Goal: Information Seeking & Learning: Learn about a topic

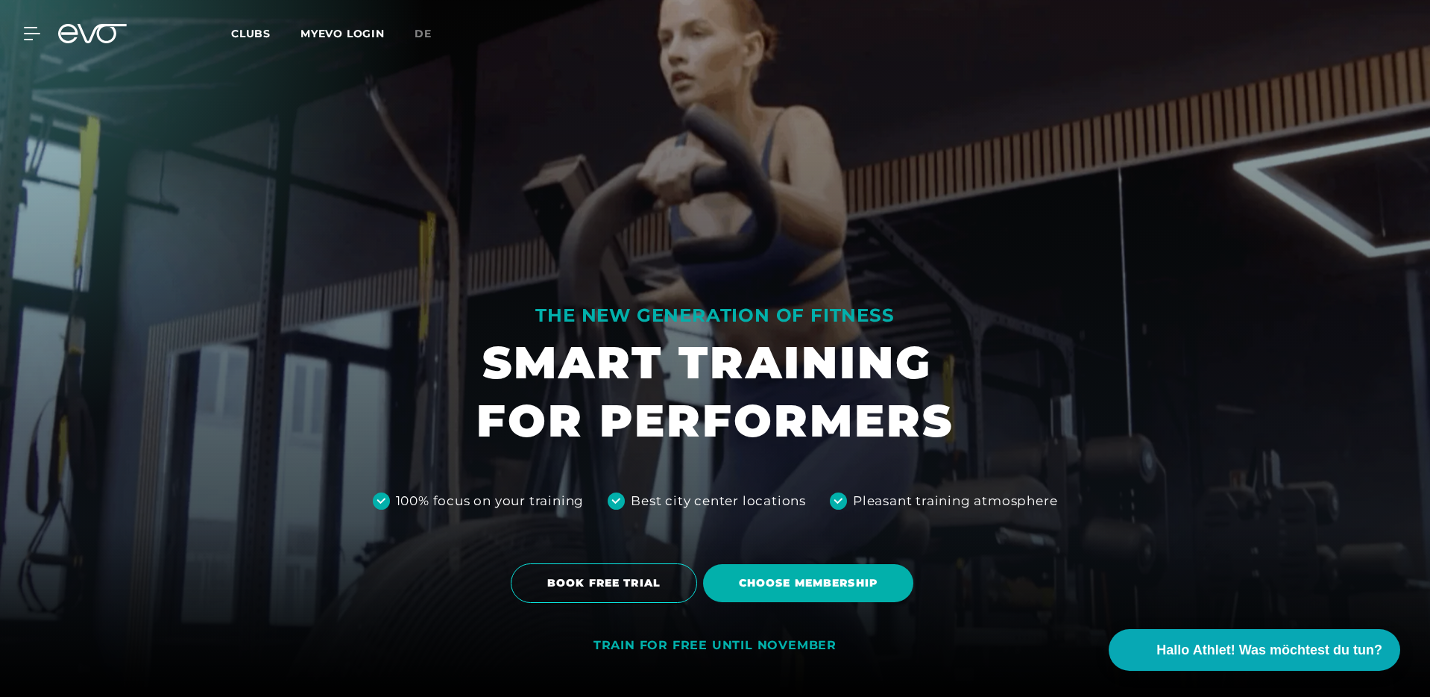
click at [266, 33] on span "Clubs" at bounding box center [251, 33] width 40 height 13
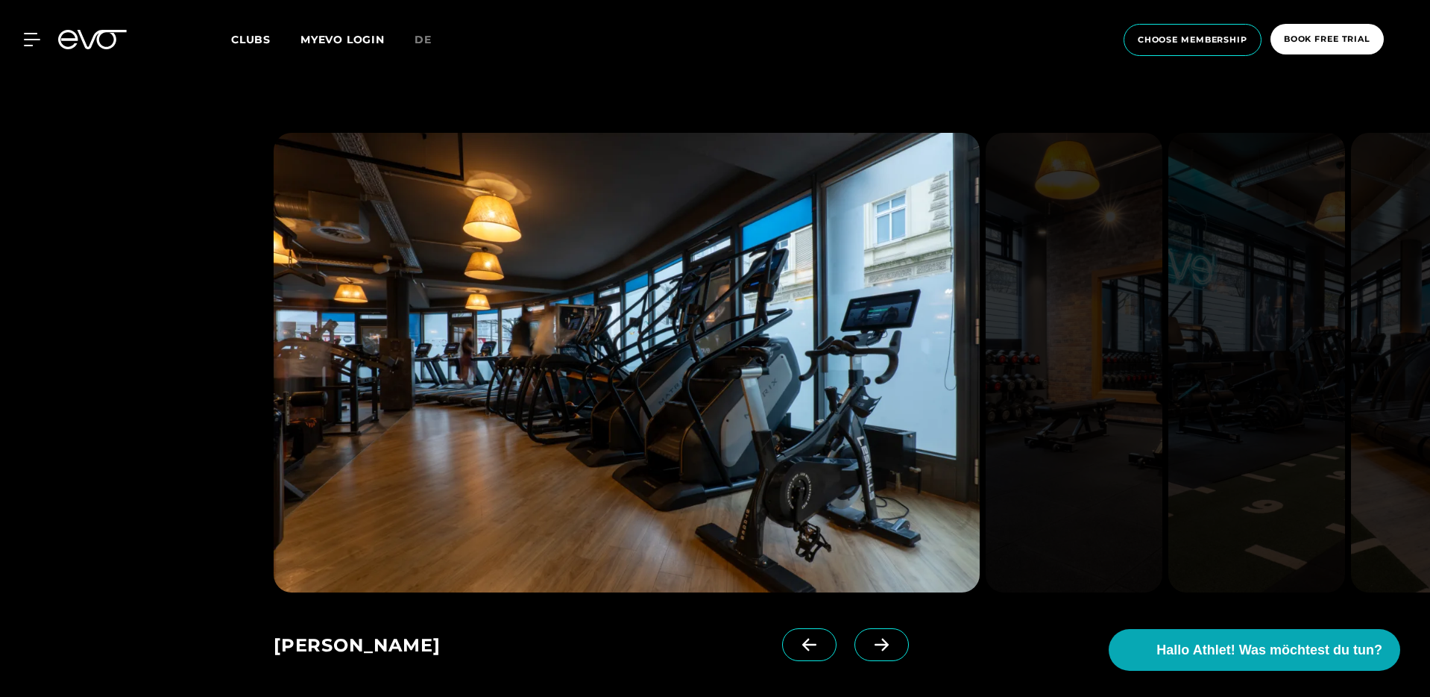
scroll to position [1000, 0]
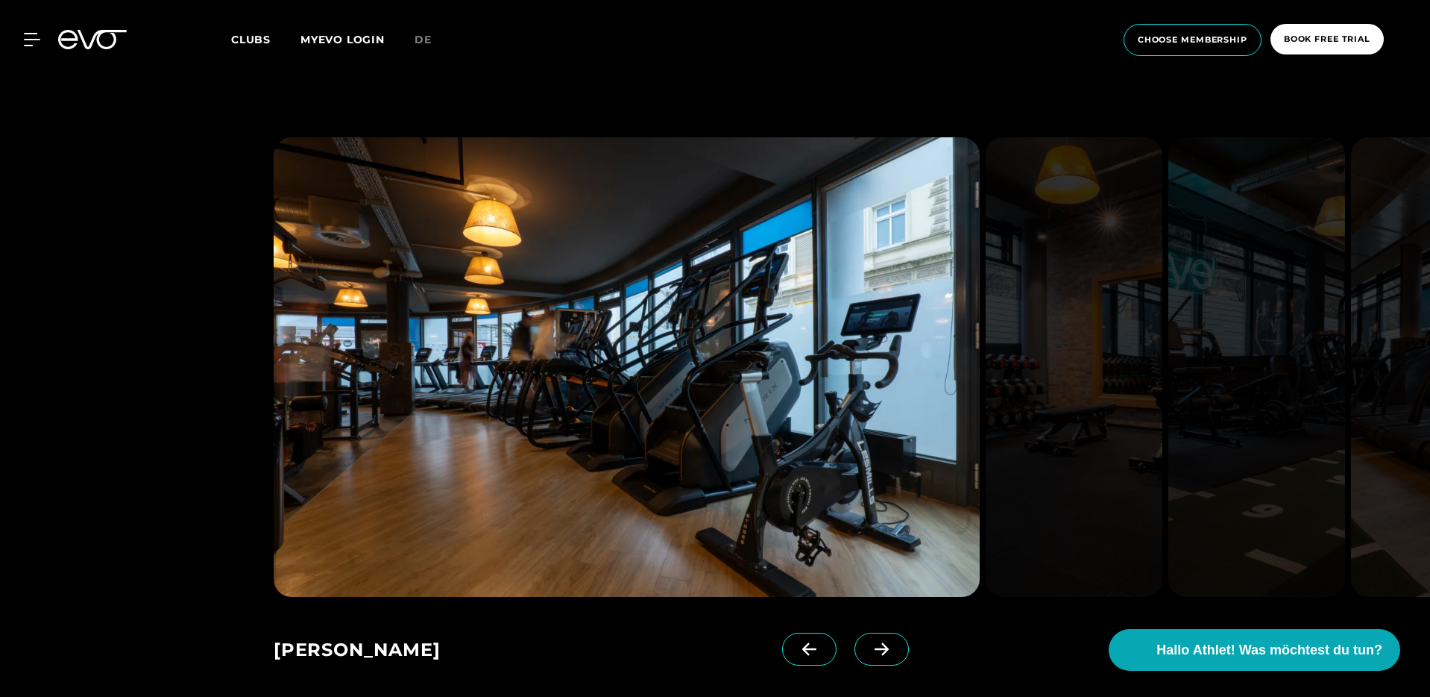
click at [855, 637] on span at bounding box center [882, 648] width 54 height 33
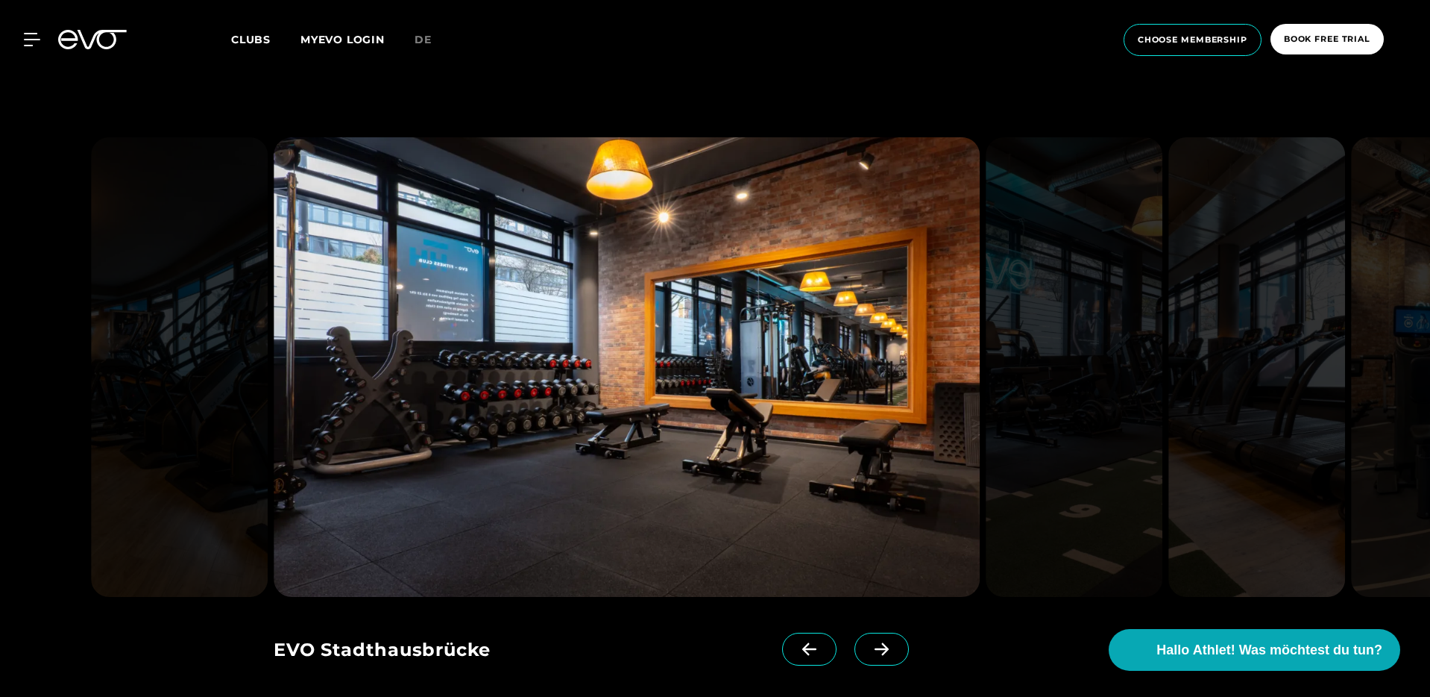
click at [855, 637] on span at bounding box center [882, 648] width 54 height 33
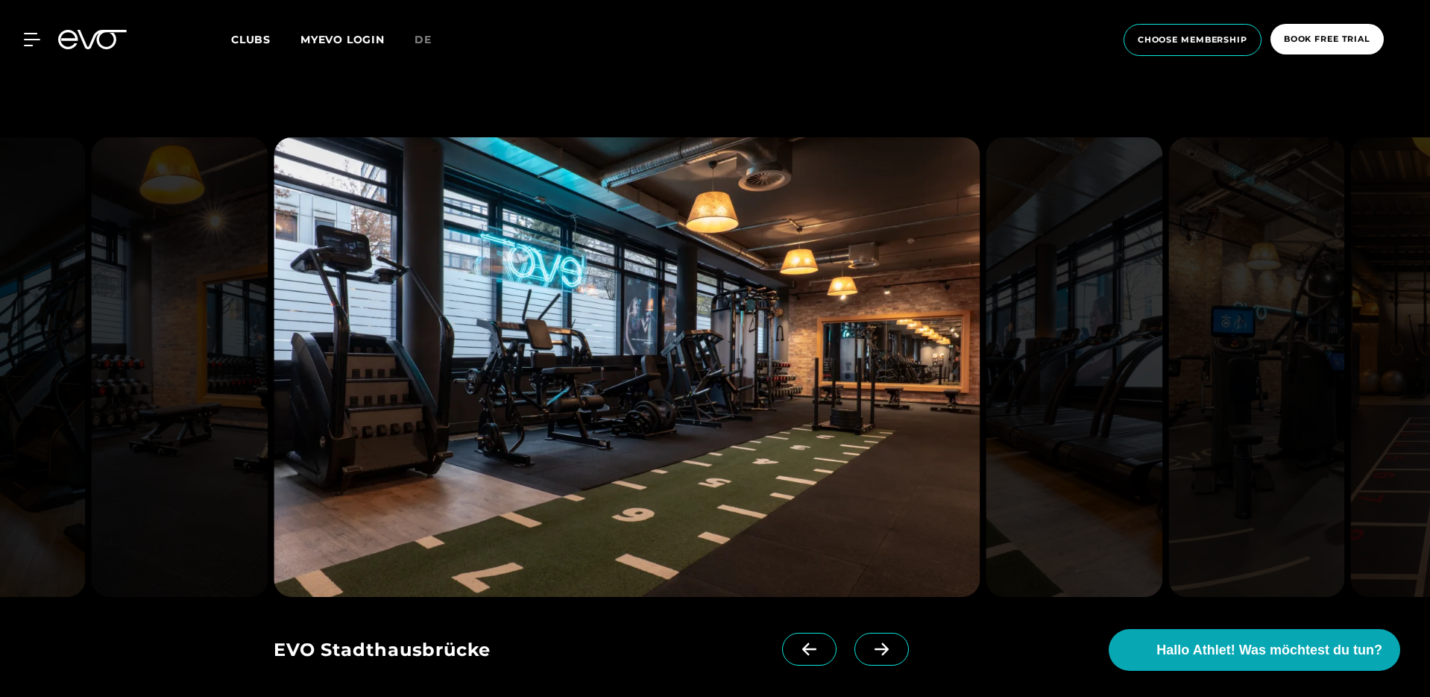
click at [855, 637] on span at bounding box center [882, 648] width 54 height 33
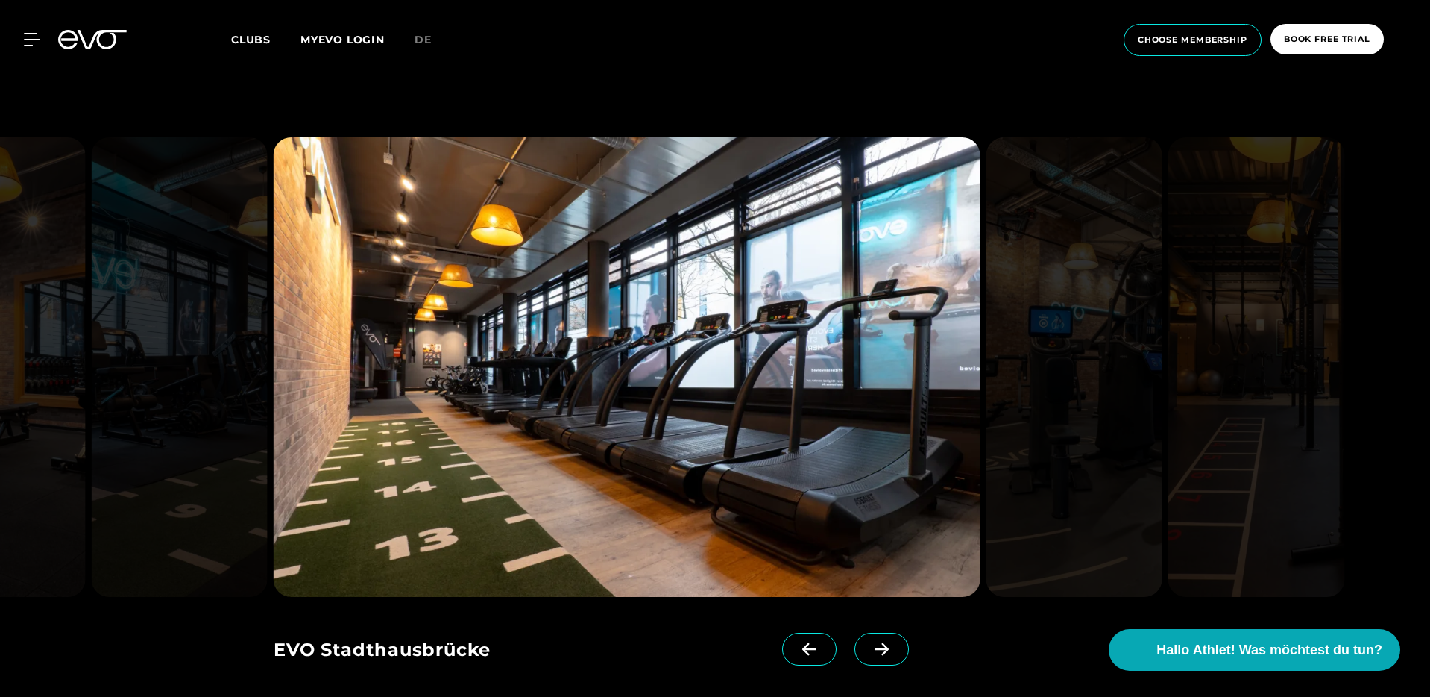
click at [855, 637] on span at bounding box center [882, 648] width 54 height 33
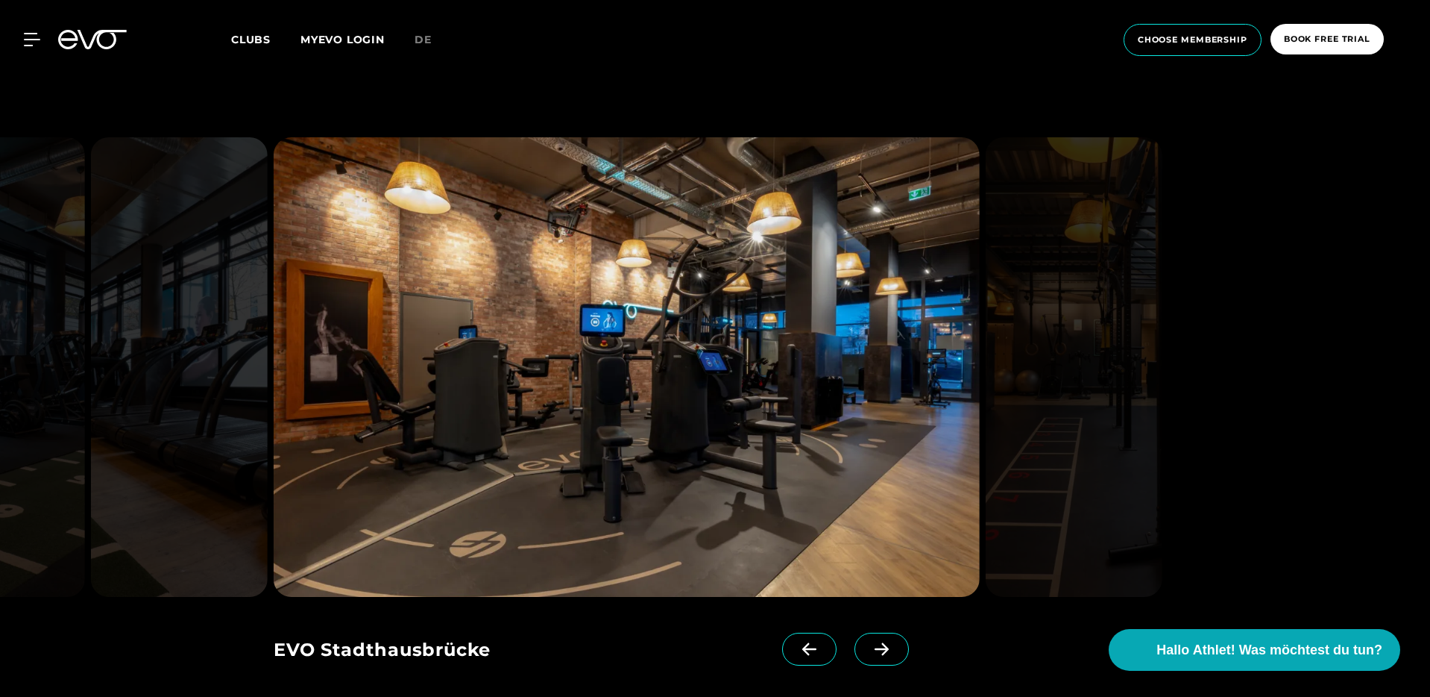
click at [855, 637] on span at bounding box center [882, 648] width 54 height 33
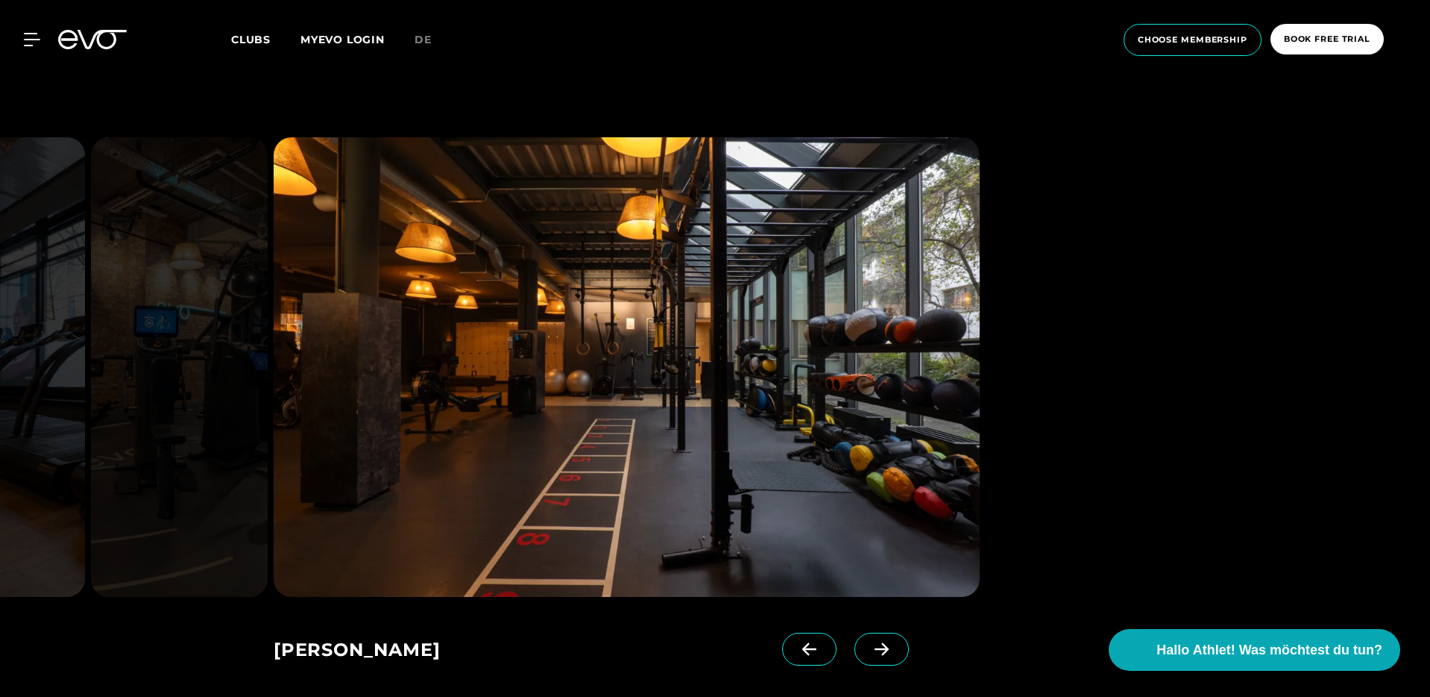
click at [855, 637] on span at bounding box center [882, 648] width 54 height 33
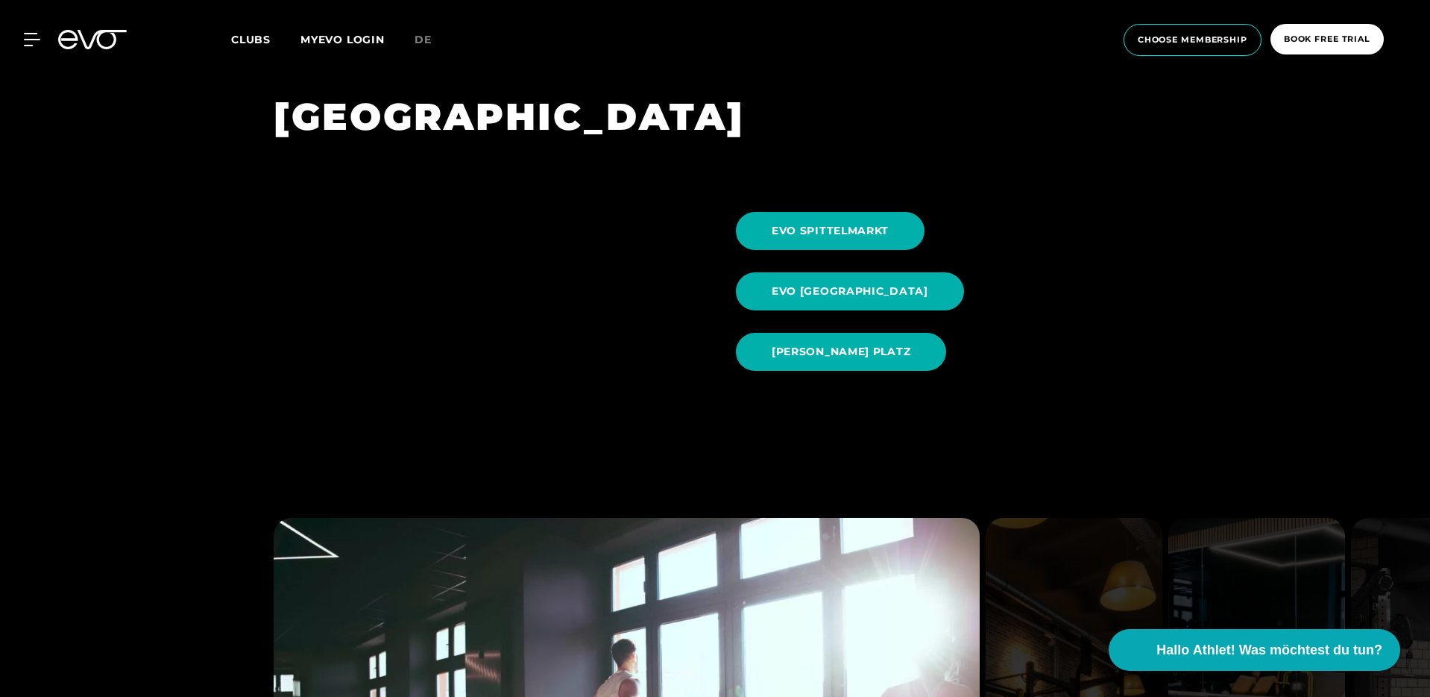
scroll to position [1718, 0]
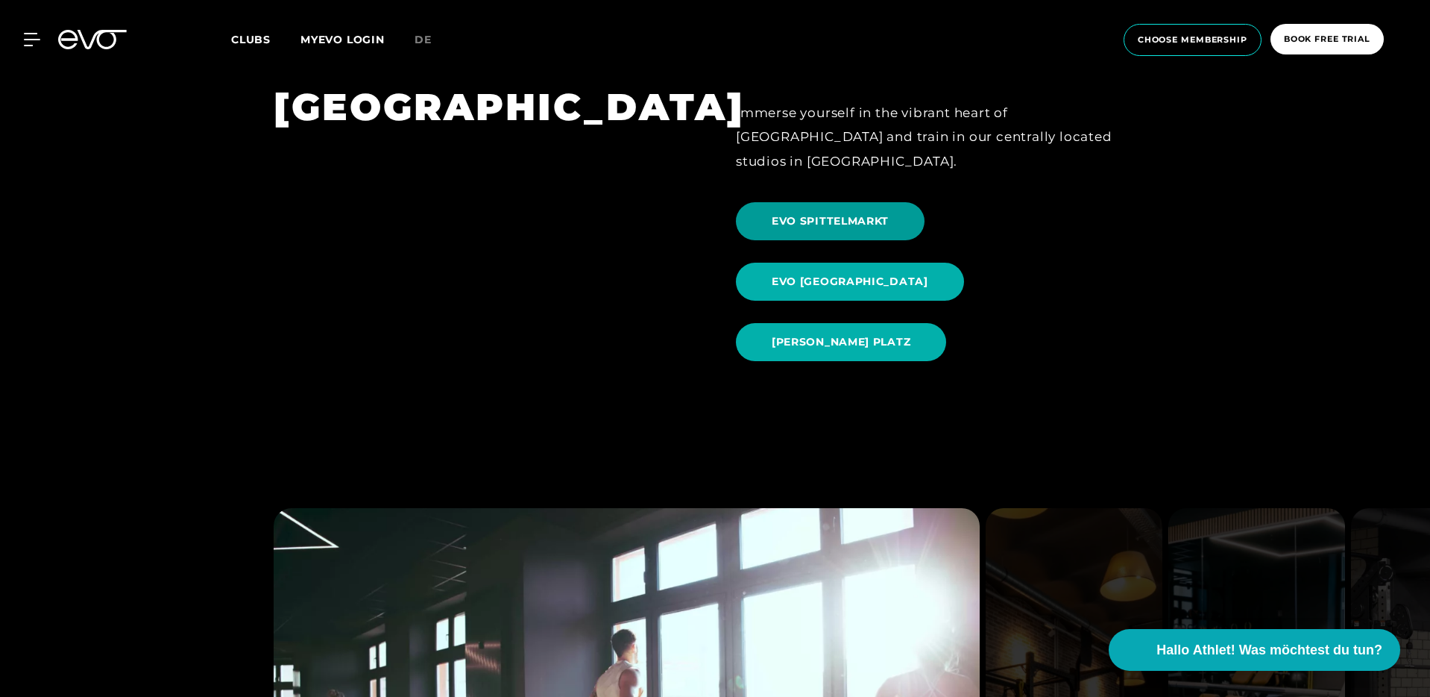
click at [831, 213] on span "EVO SPITTELMARKT" at bounding box center [830, 221] width 117 height 16
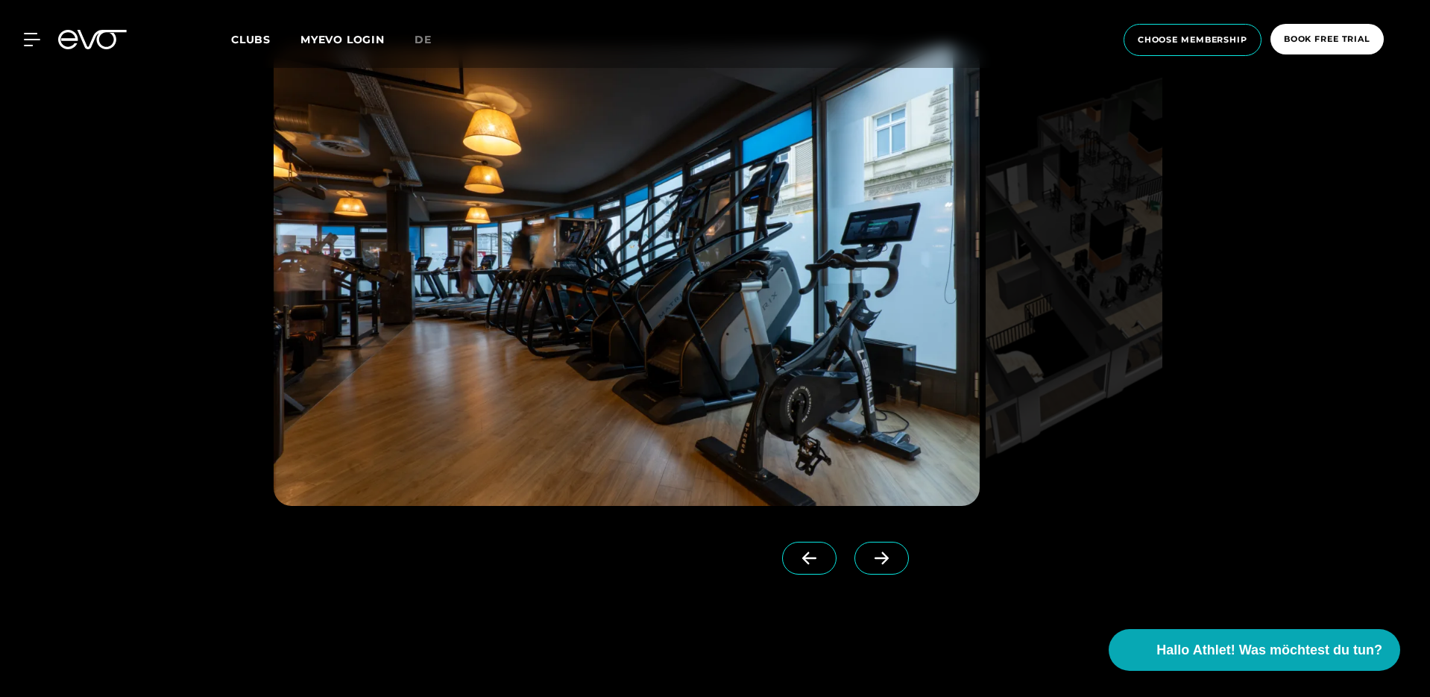
scroll to position [1516, 0]
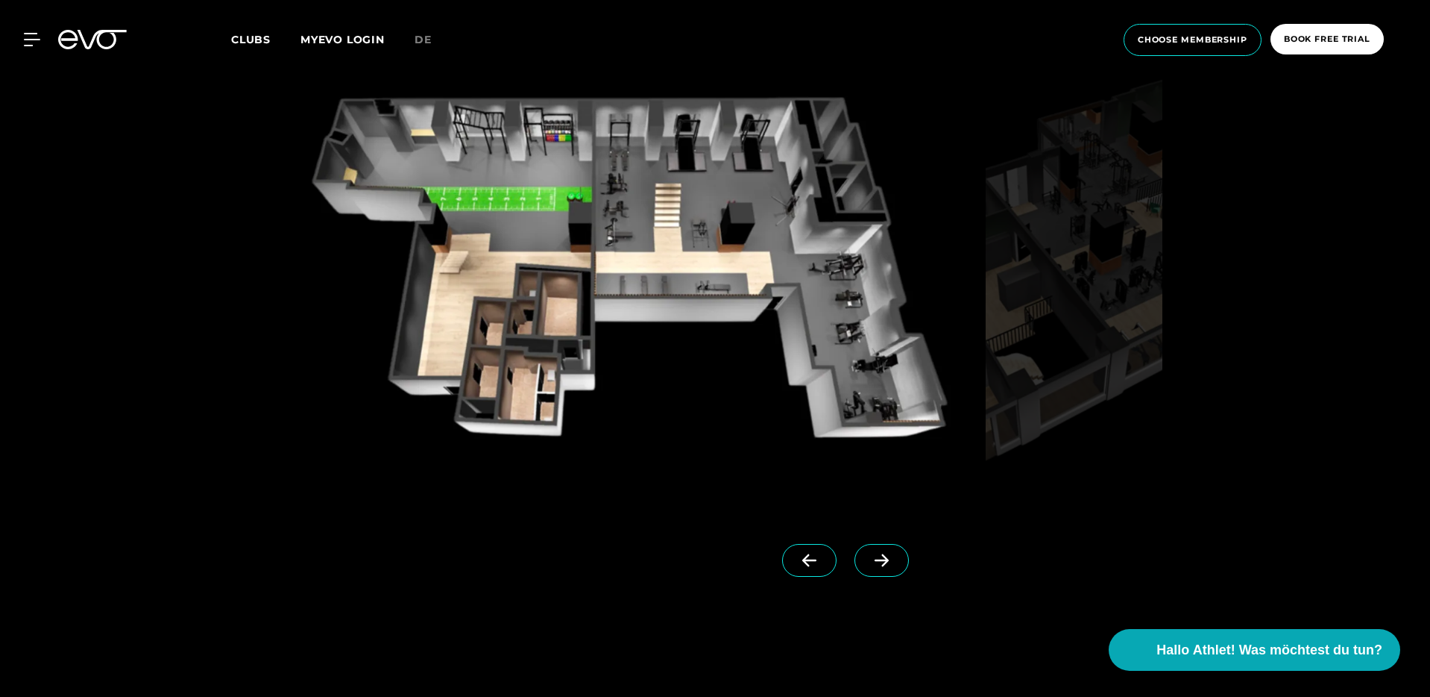
click at [855, 567] on span at bounding box center [882, 560] width 54 height 33
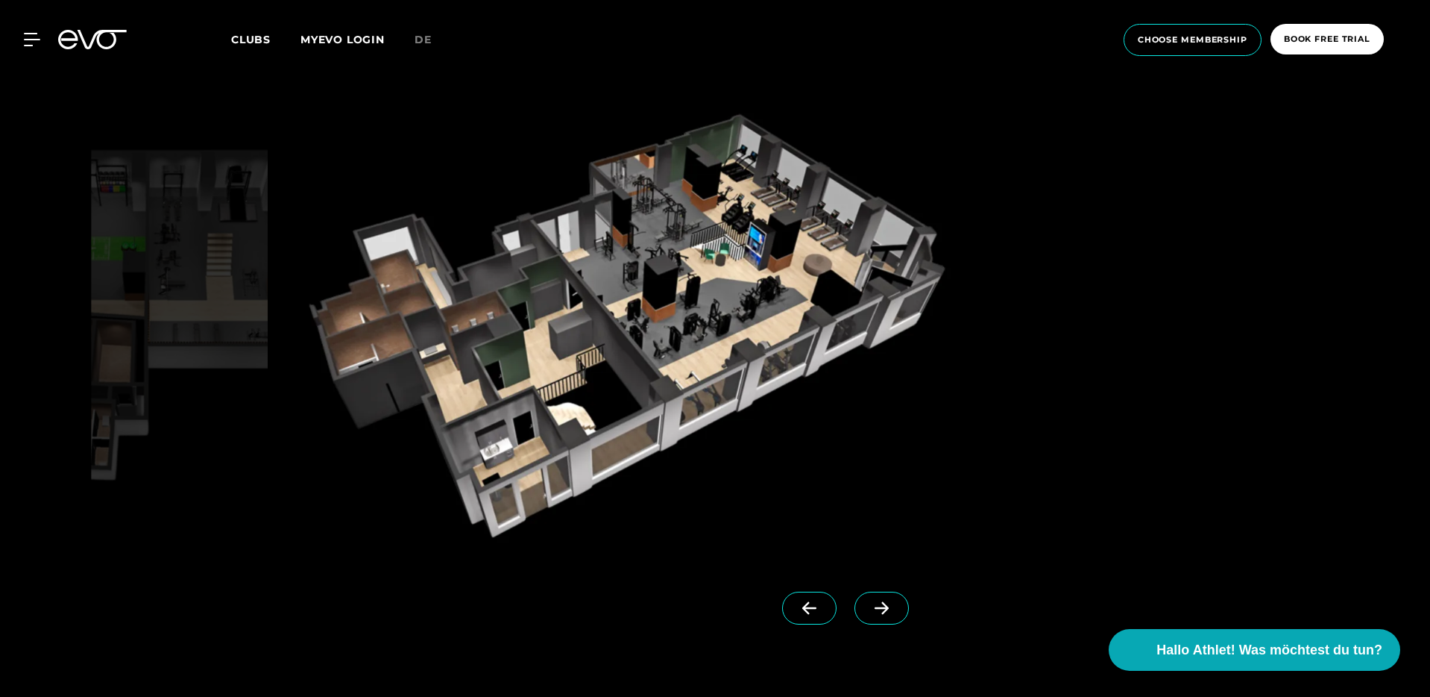
scroll to position [1469, 0]
click at [858, 617] on span at bounding box center [882, 607] width 54 height 33
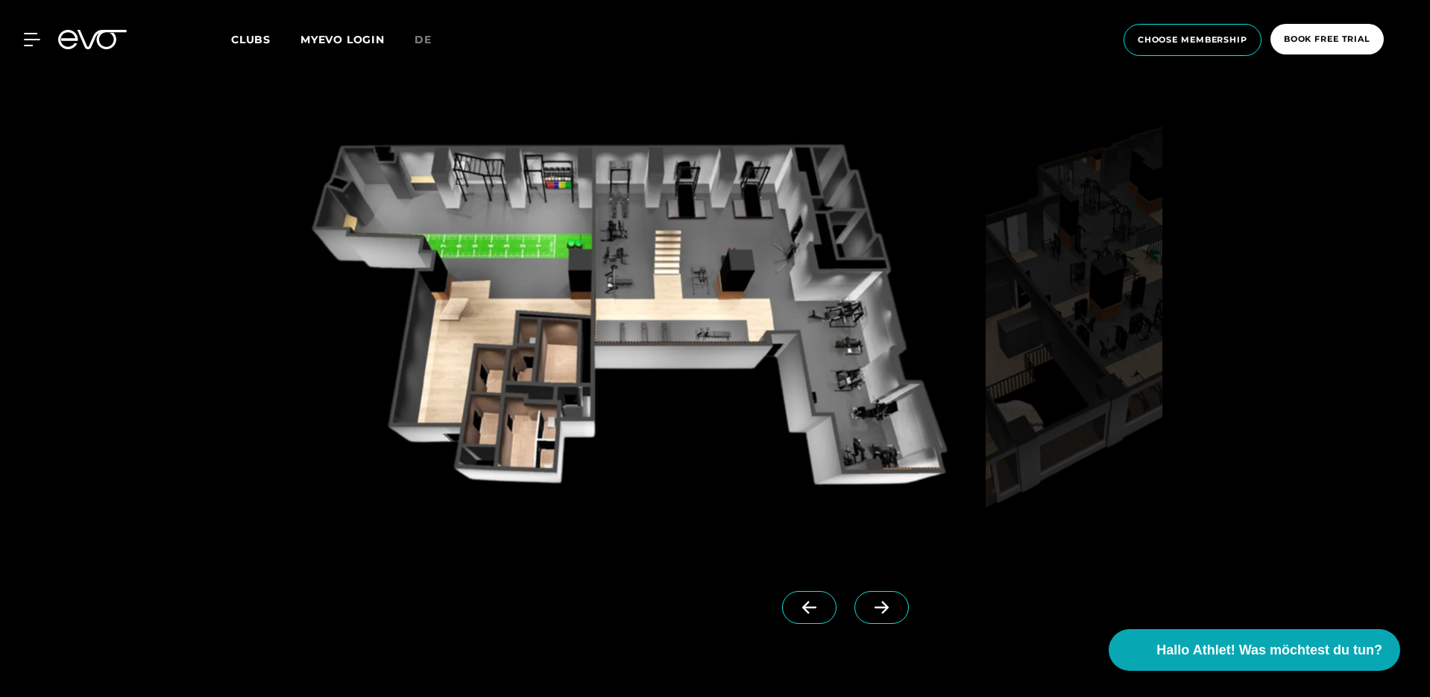
click at [858, 617] on span at bounding box center [882, 607] width 54 height 33
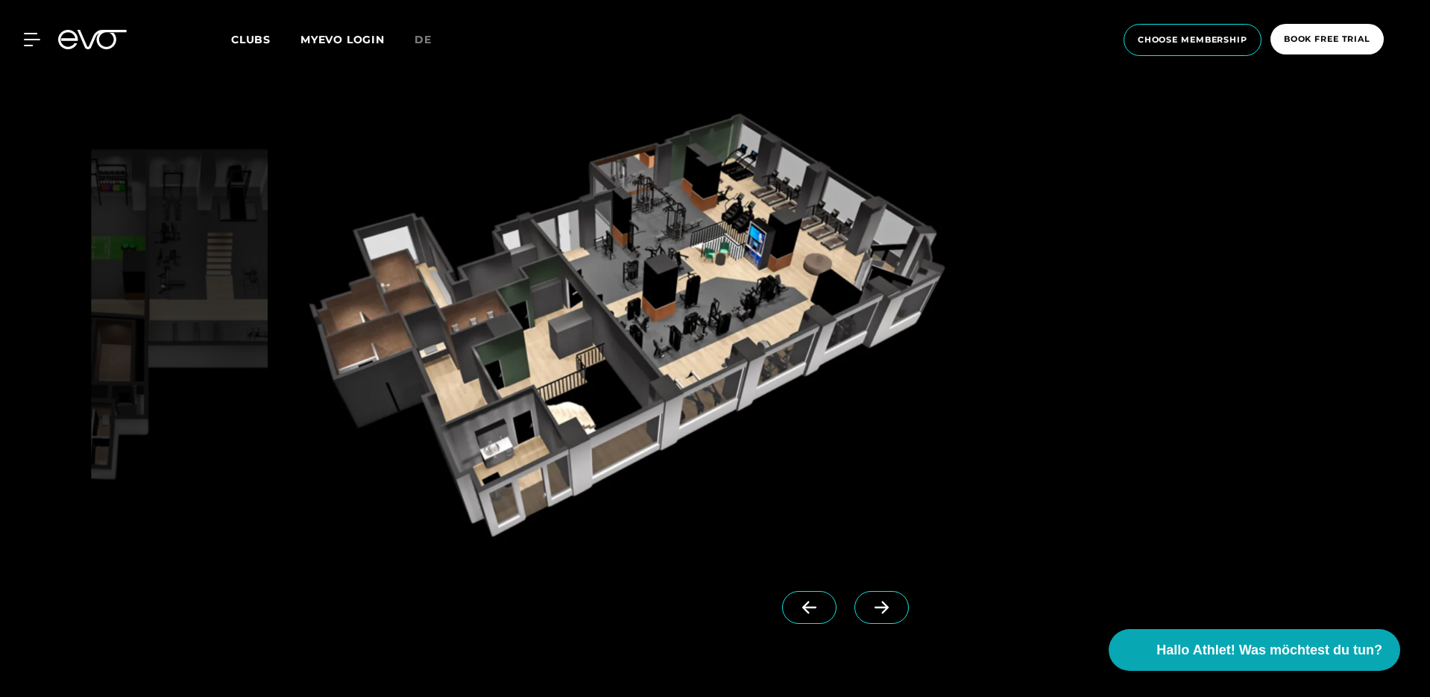
click at [858, 617] on span at bounding box center [882, 607] width 54 height 33
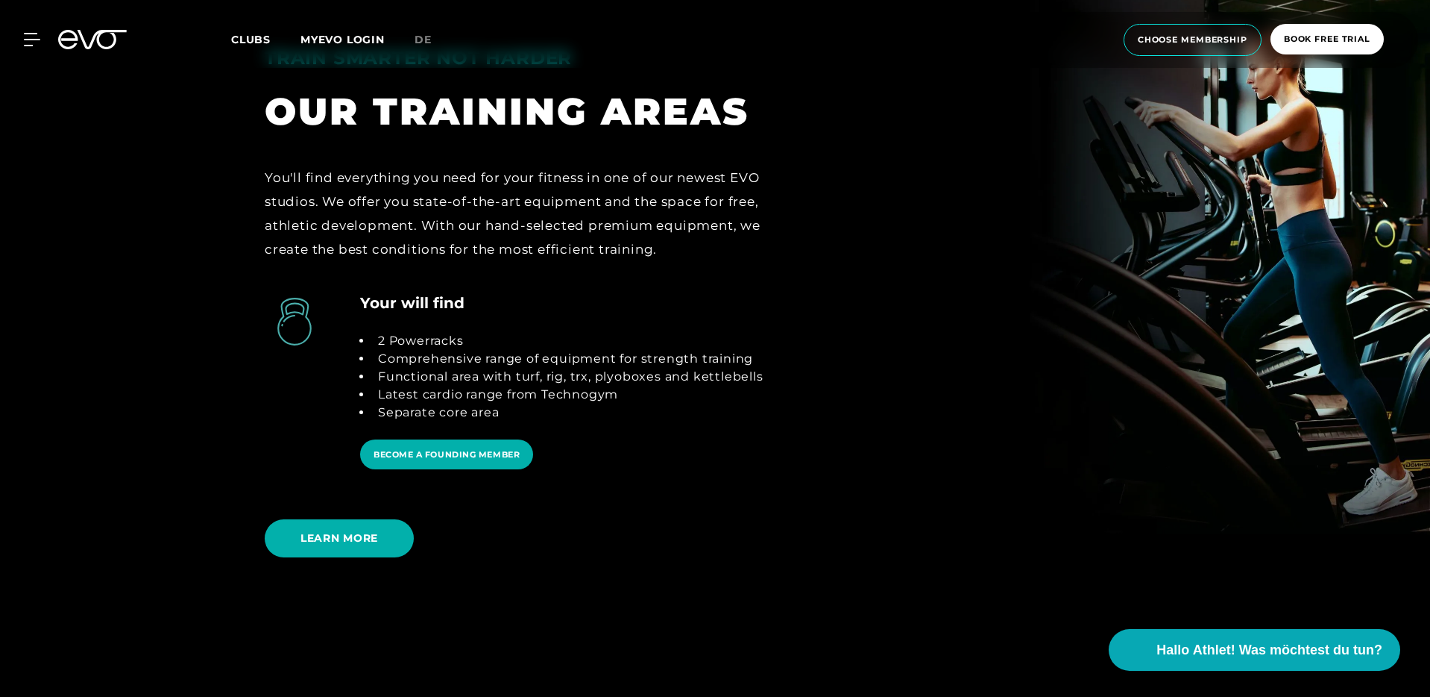
scroll to position [3123, 0]
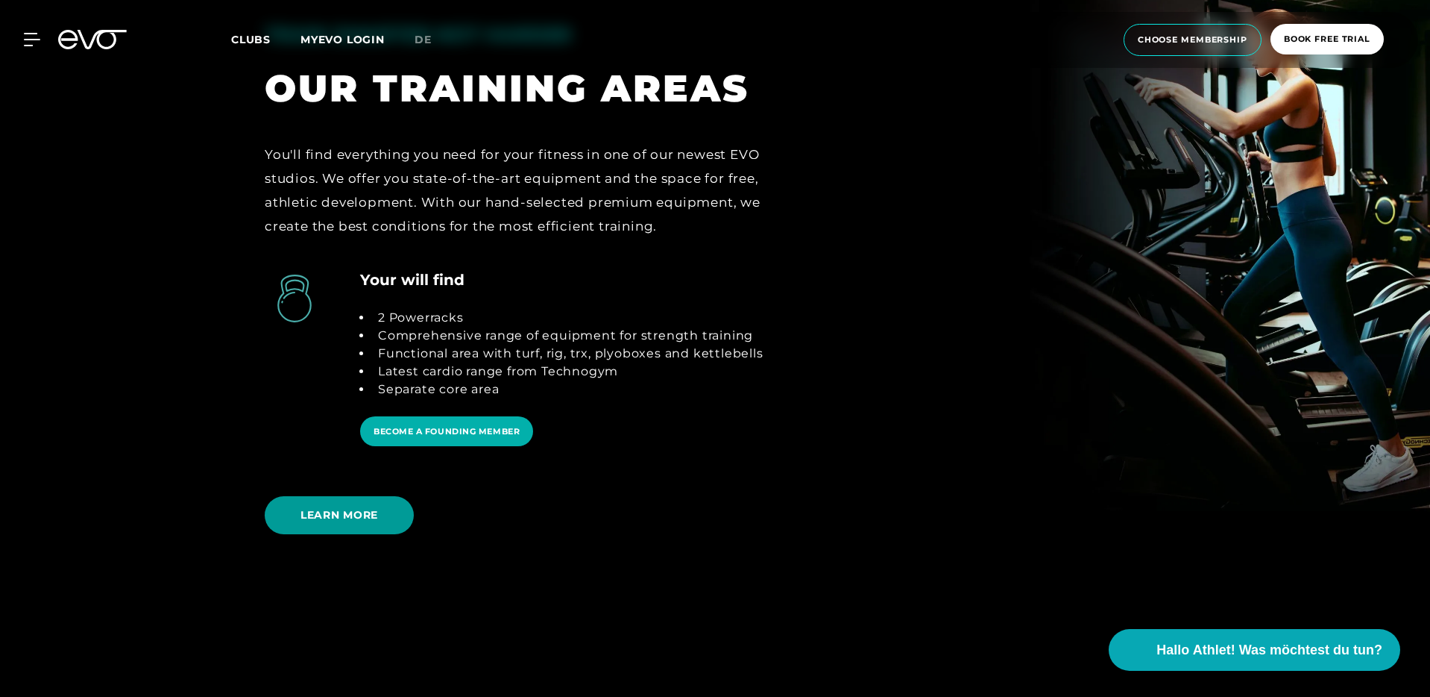
click at [309, 524] on span "LEARN MORE" at bounding box center [339, 515] width 149 height 38
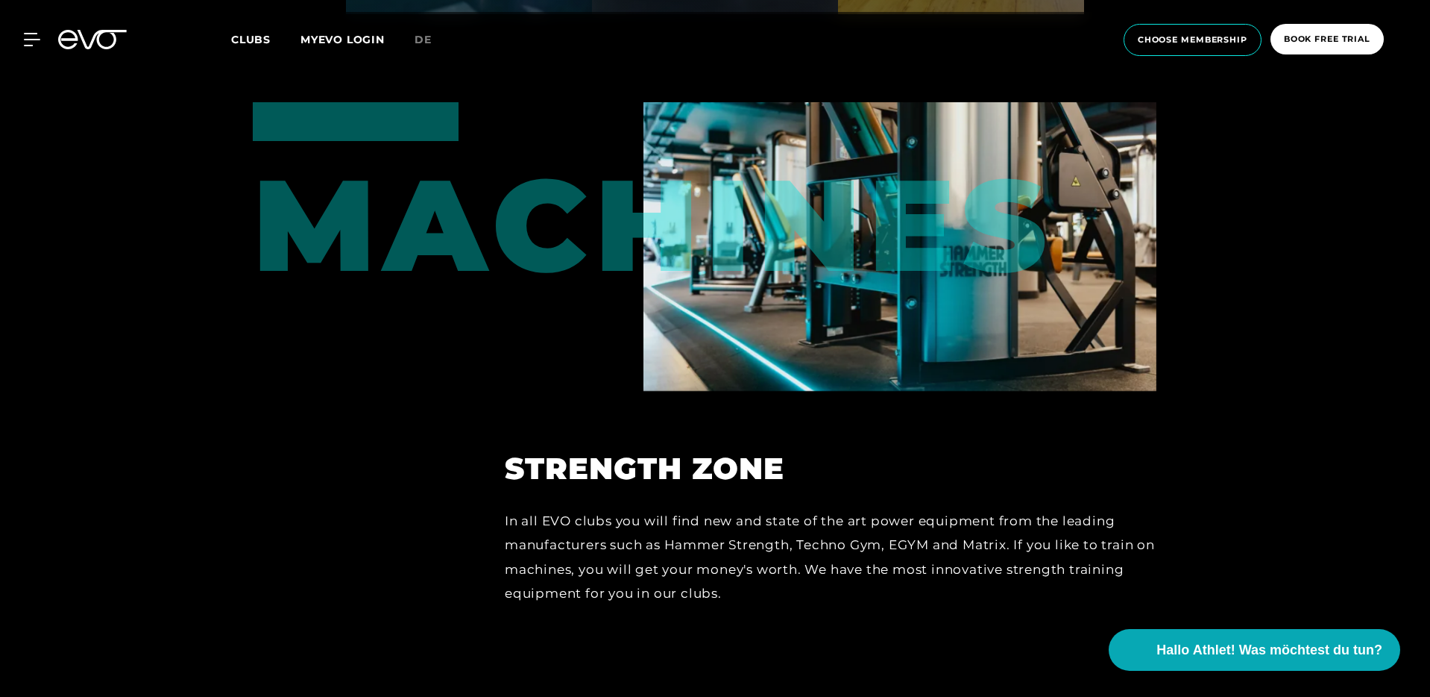
scroll to position [6454, 0]
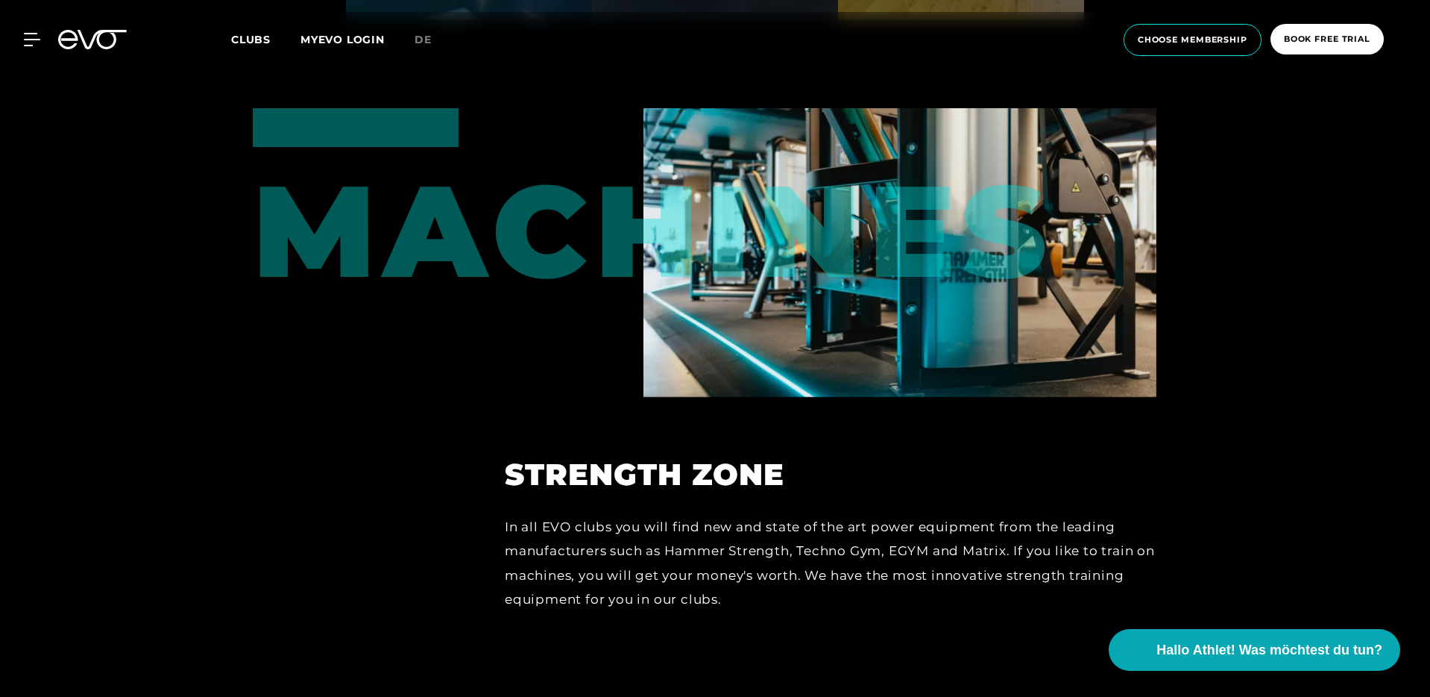
click at [407, 251] on div "Machines" at bounding box center [330, 201] width 154 height 186
click at [407, 205] on div "Machines" at bounding box center [330, 201] width 154 height 186
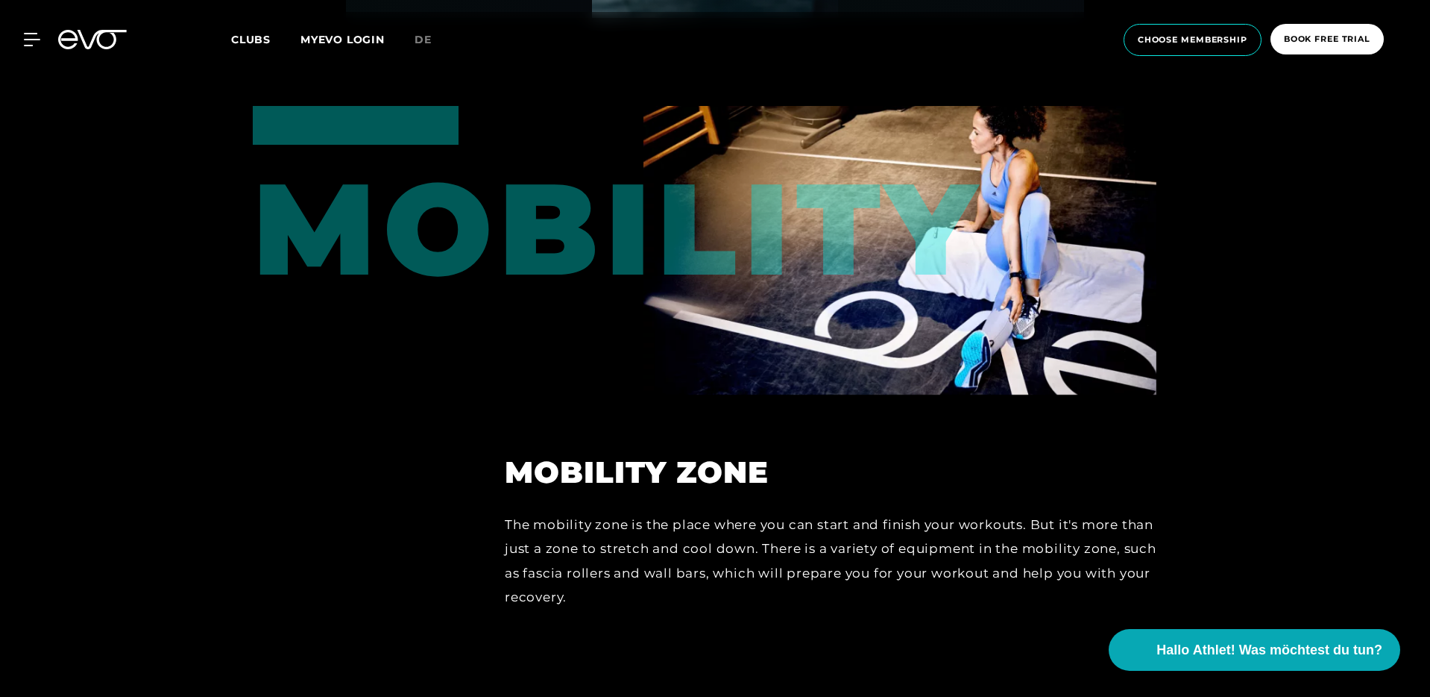
scroll to position [5294, 0]
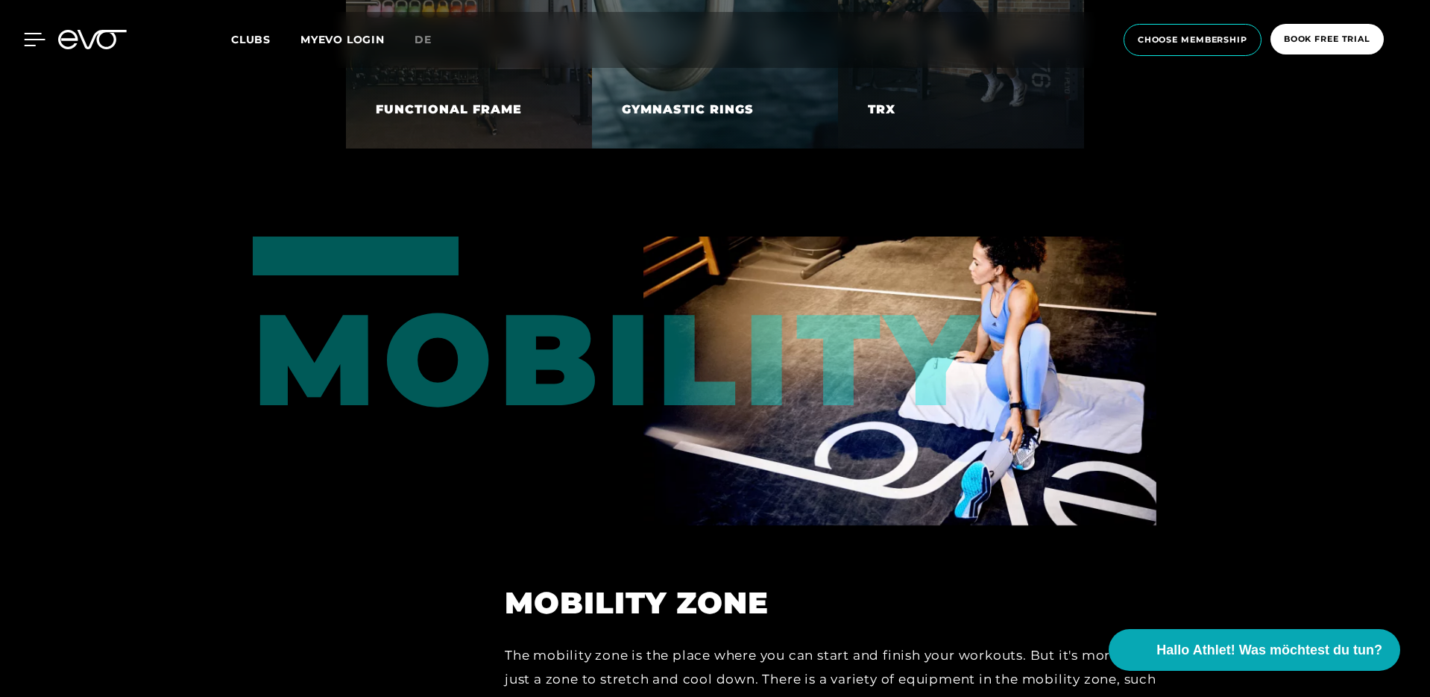
click at [19, 45] on div at bounding box center [23, 39] width 45 height 13
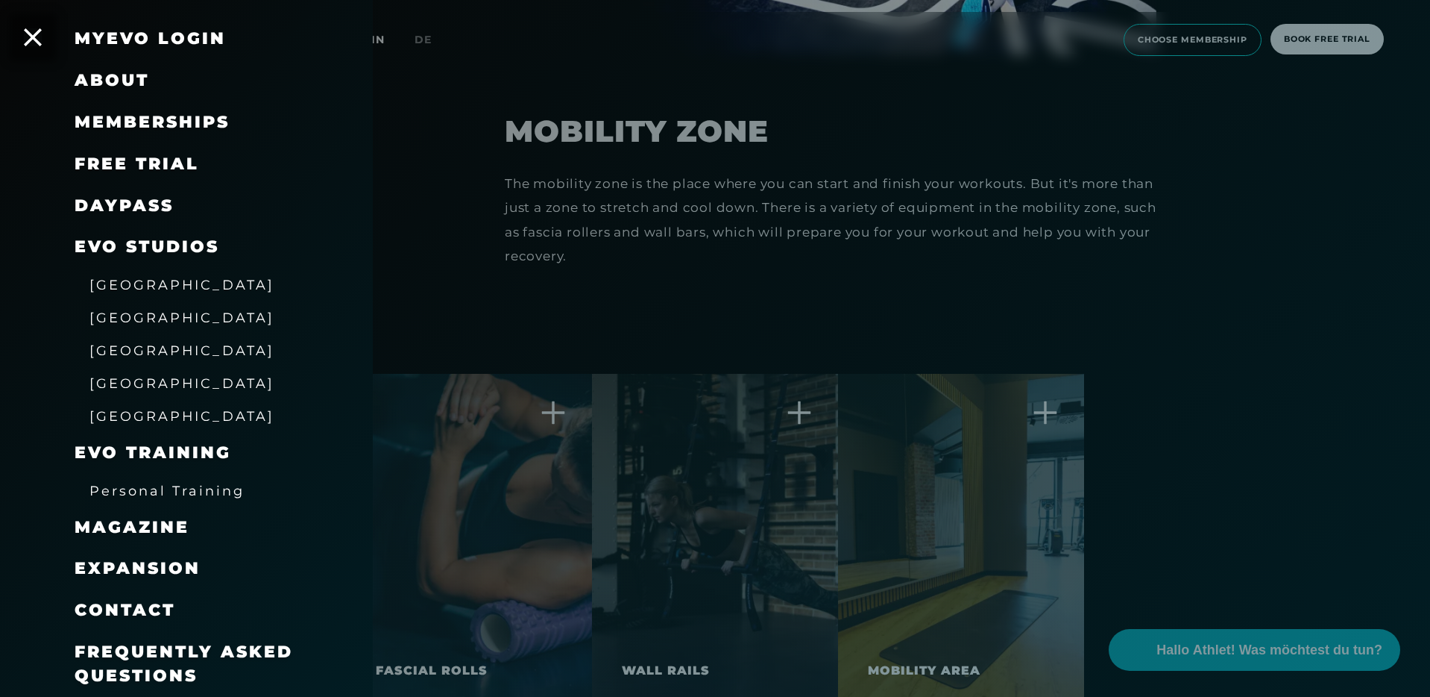
scroll to position [6009, 0]
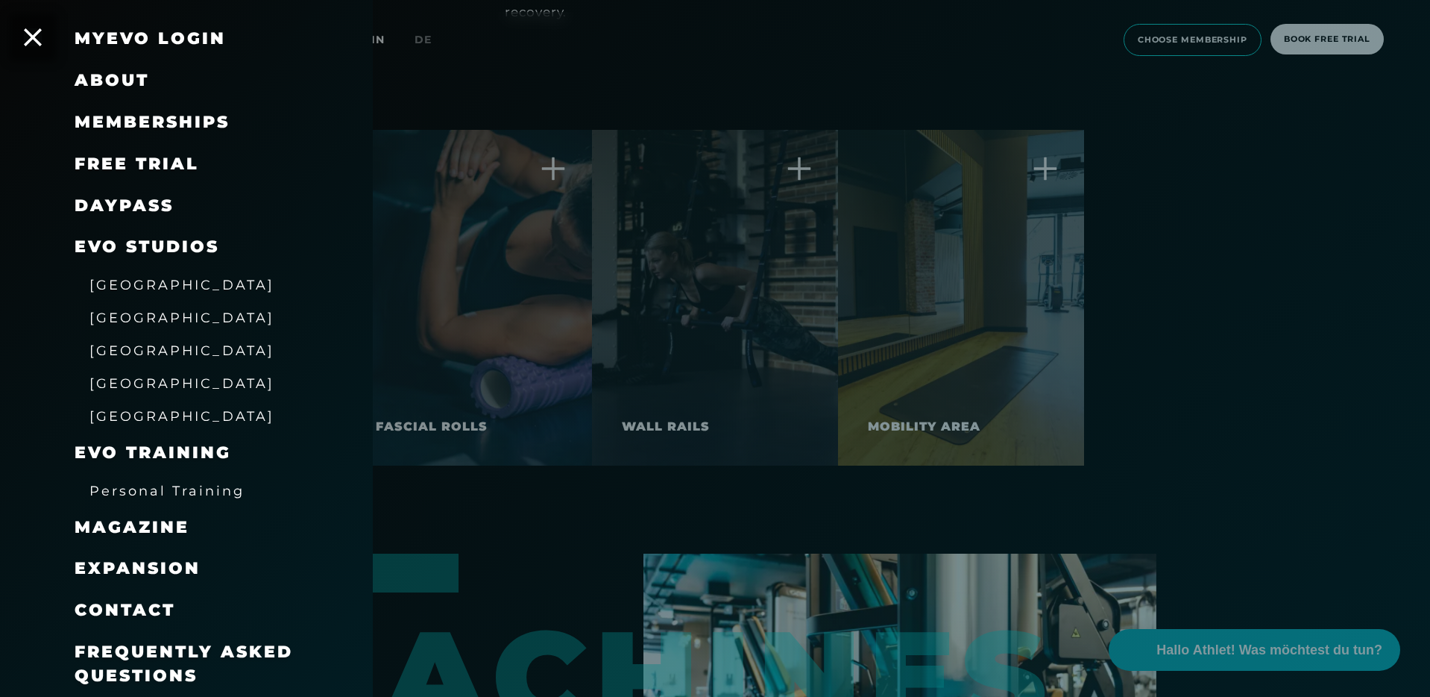
click at [1117, 246] on div at bounding box center [715, 348] width 1430 height 697
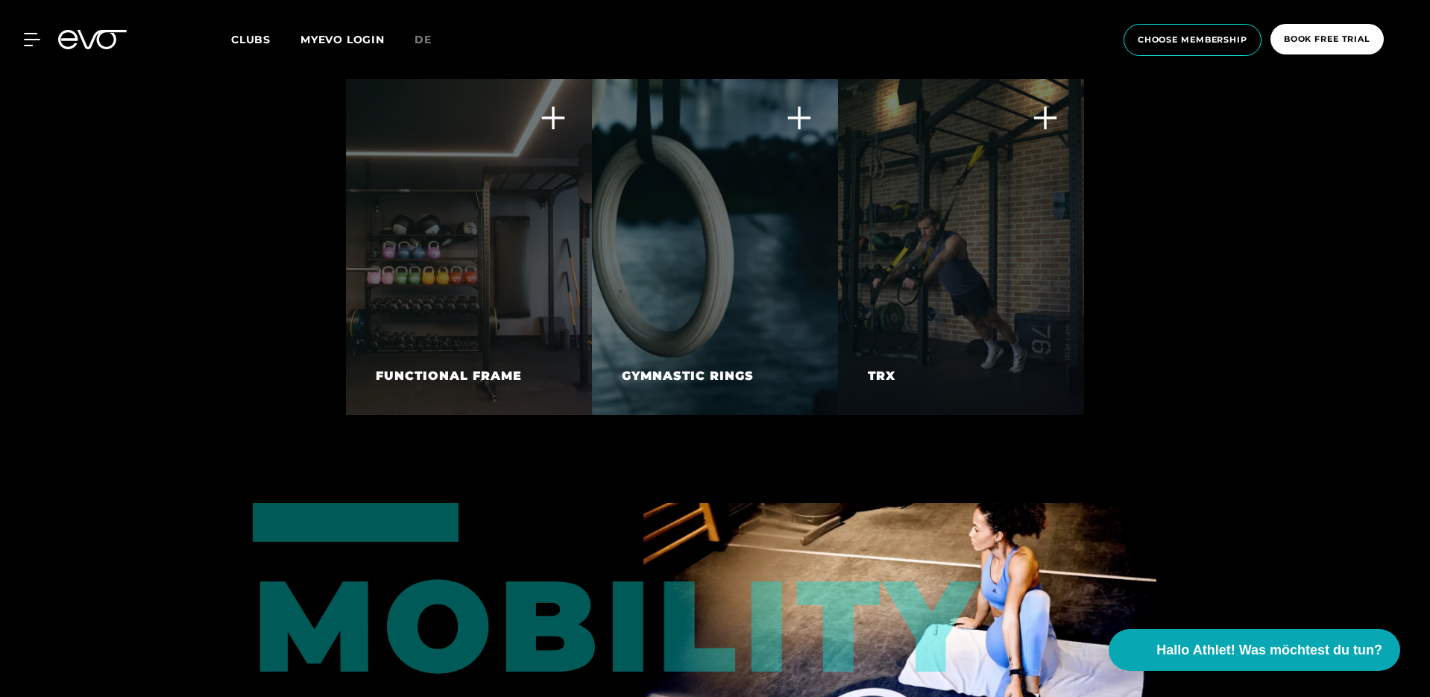
scroll to position [4940, 0]
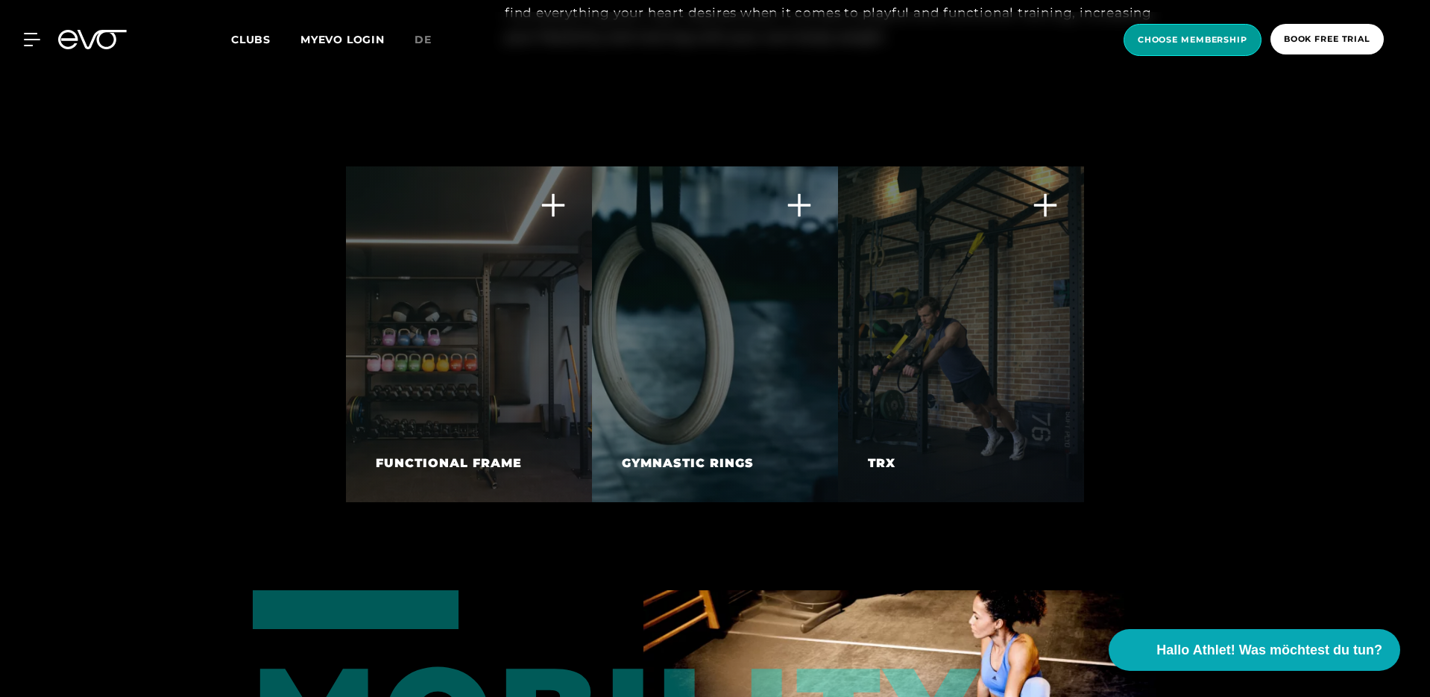
click at [1194, 41] on span "choose membership" at bounding box center [1193, 40] width 110 height 13
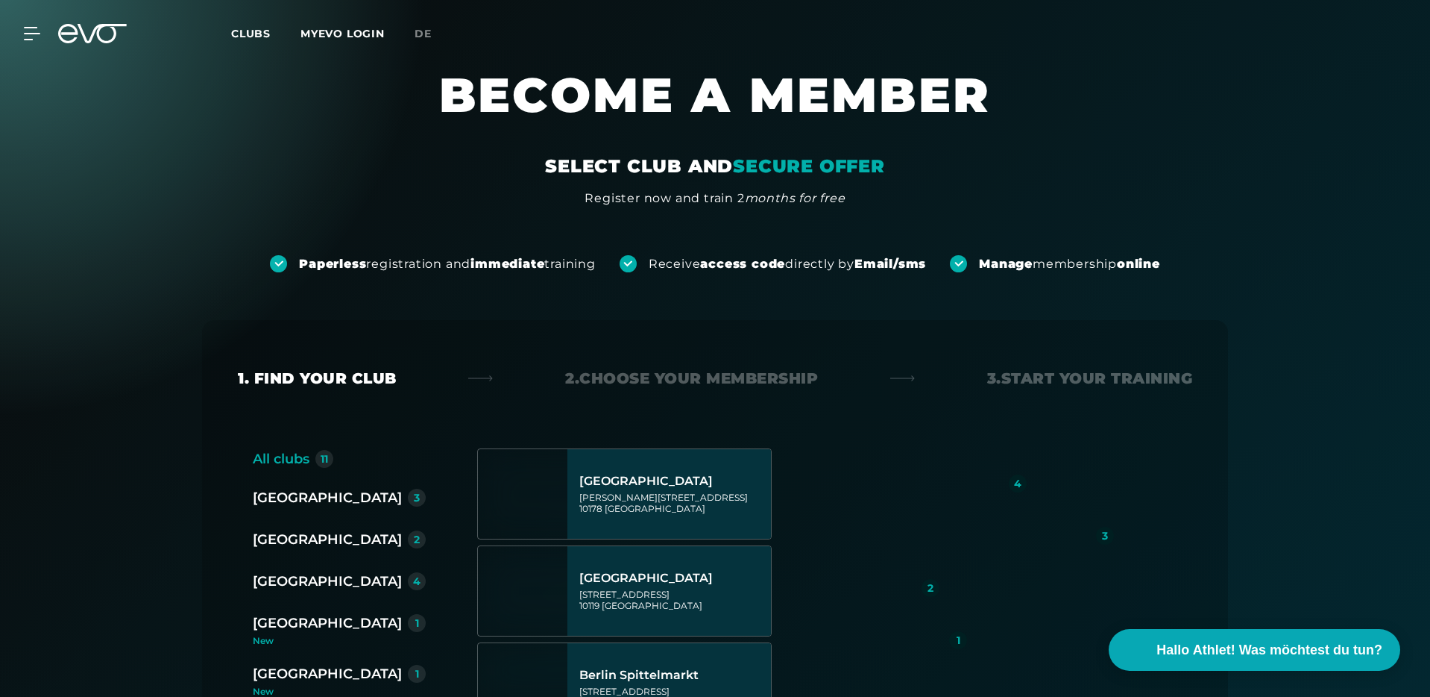
scroll to position [10, 0]
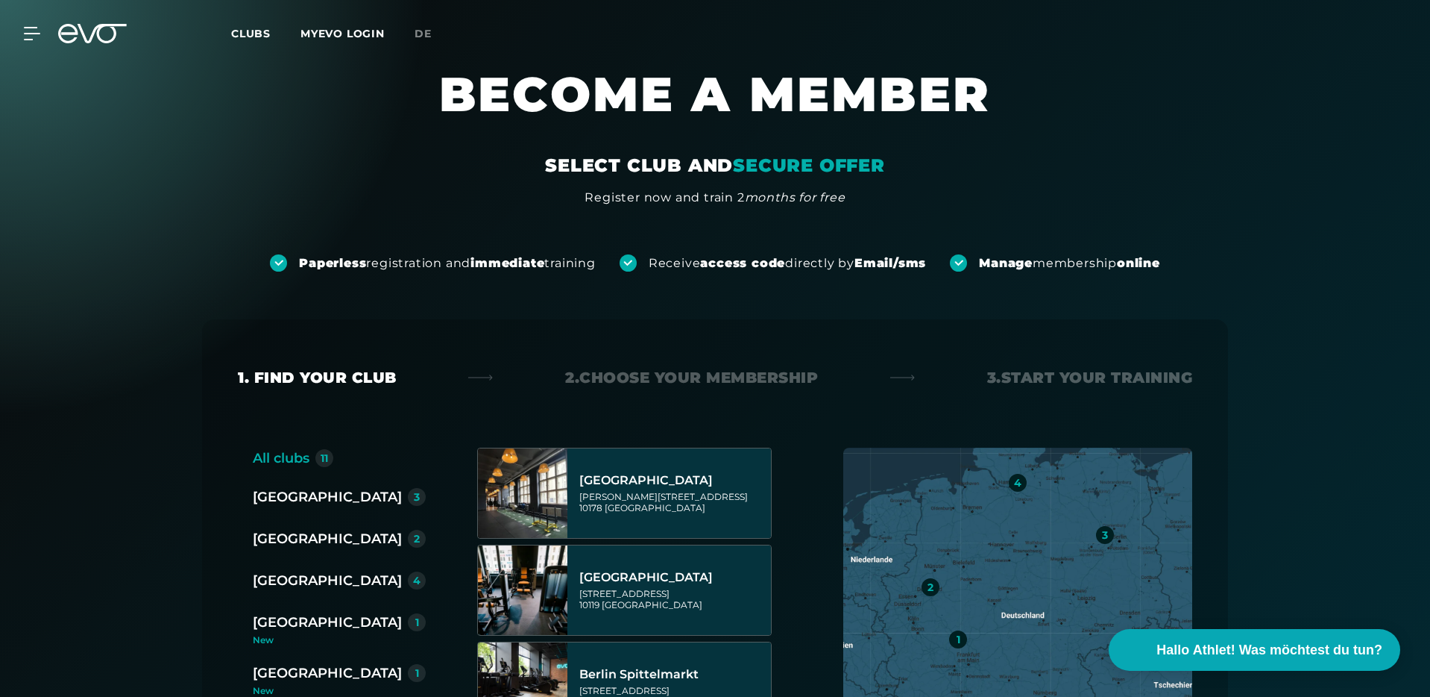
click at [288, 498] on div "[GEOGRAPHIC_DATA]" at bounding box center [327, 496] width 149 height 21
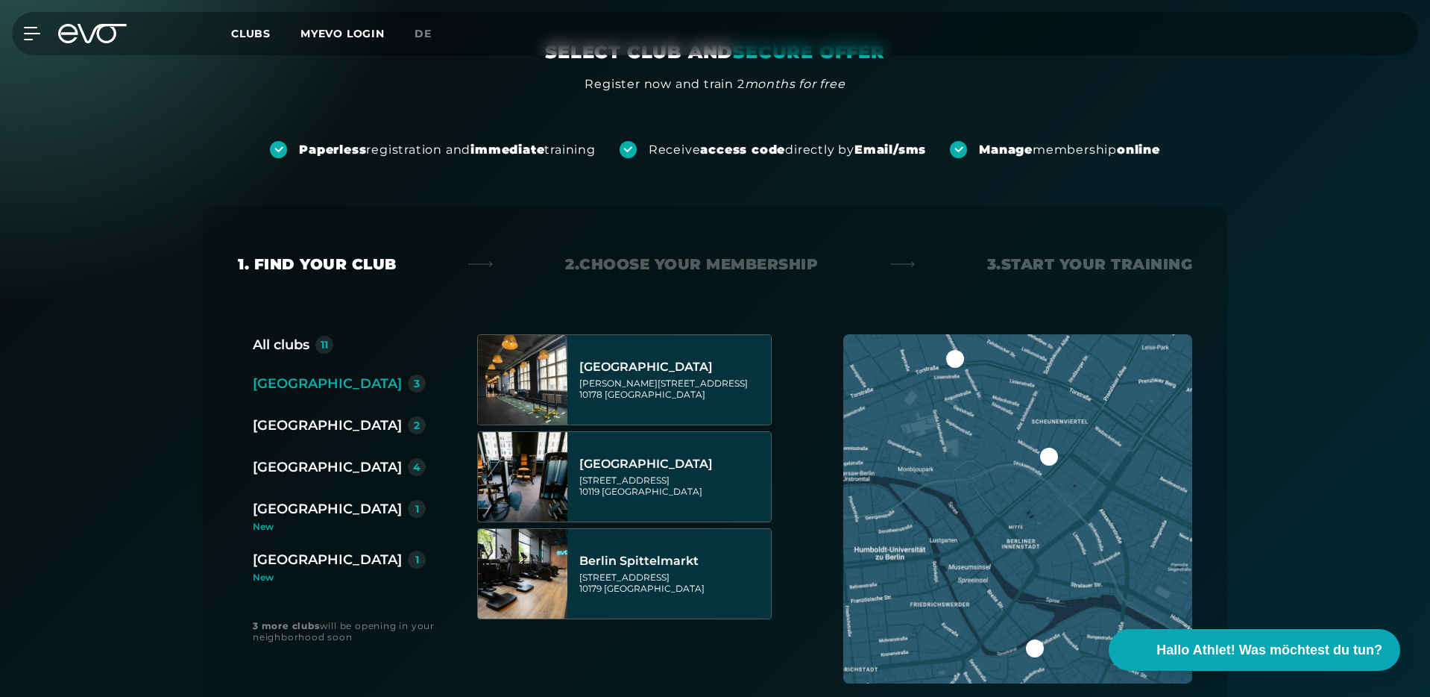
scroll to position [136, 0]
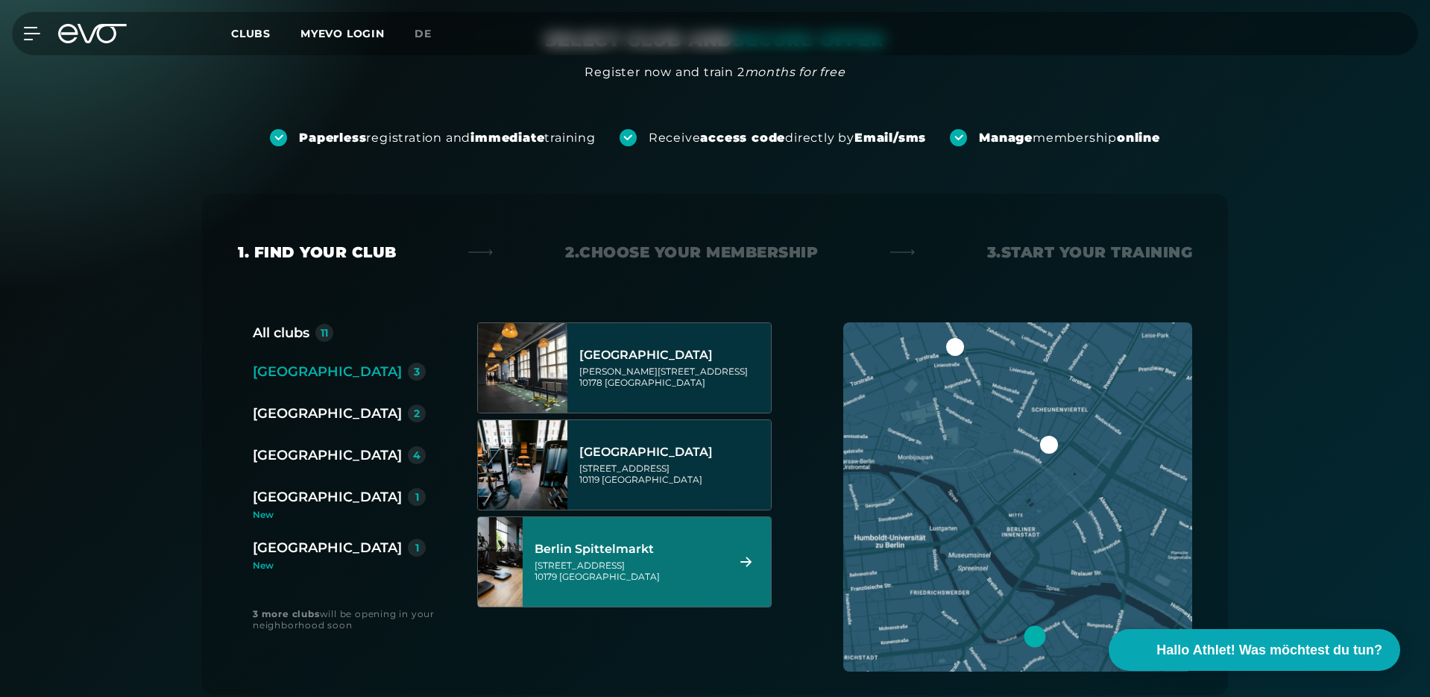
click at [581, 585] on div "[GEOGRAPHIC_DATA] [STREET_ADDRESS]" at bounding box center [628, 562] width 187 height 66
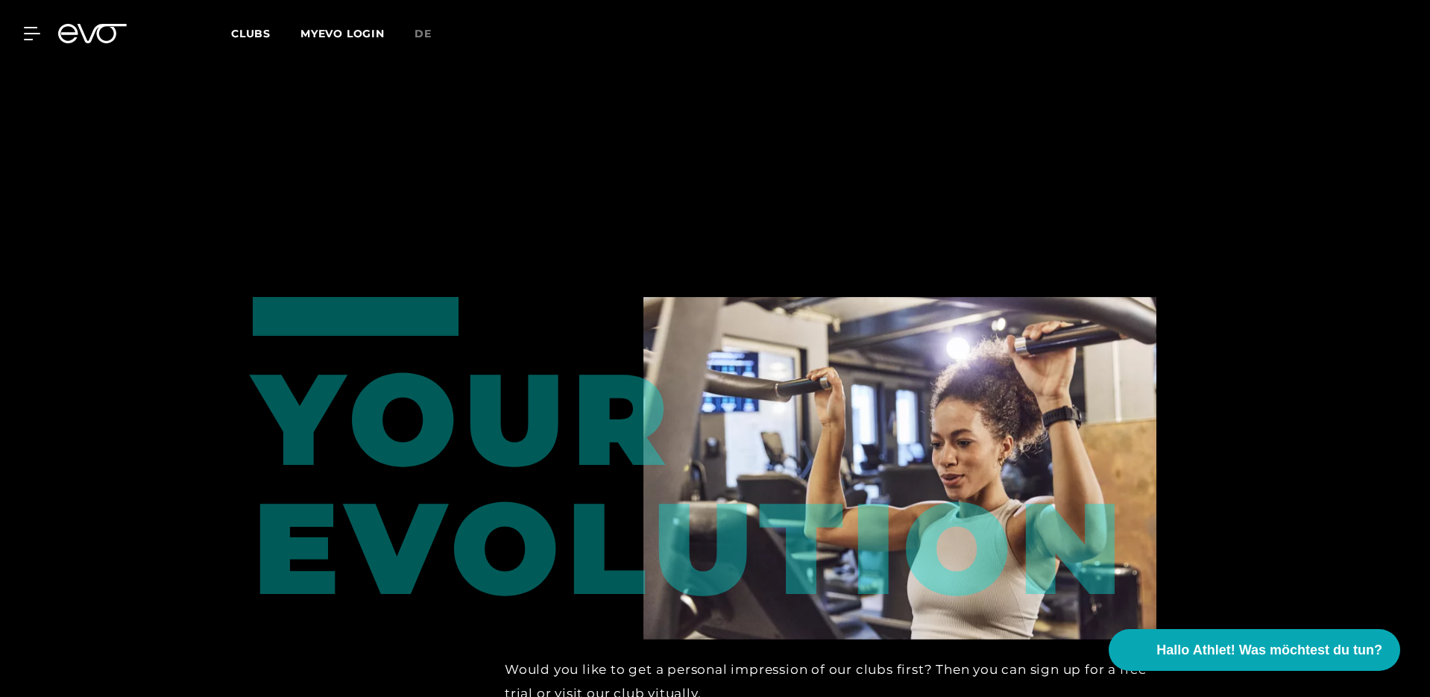
scroll to position [1163, 0]
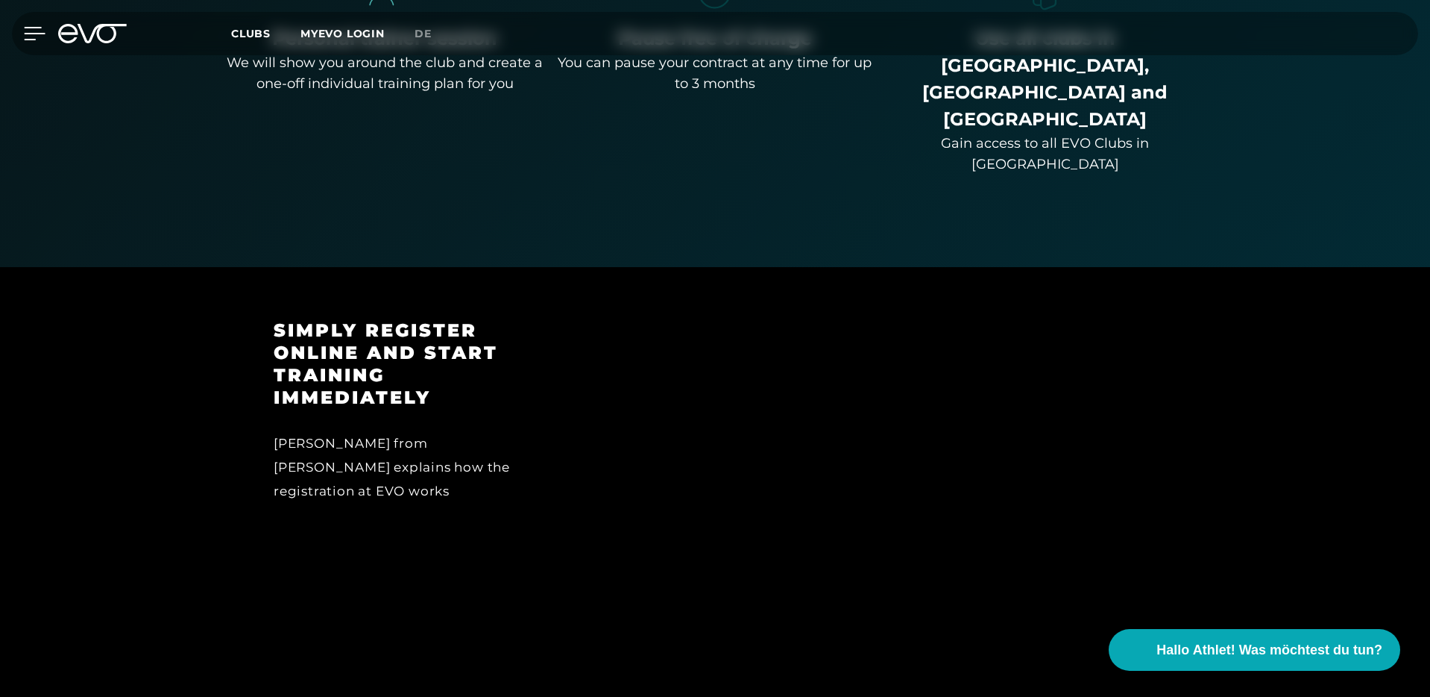
click at [31, 37] on icon at bounding box center [35, 33] width 22 height 13
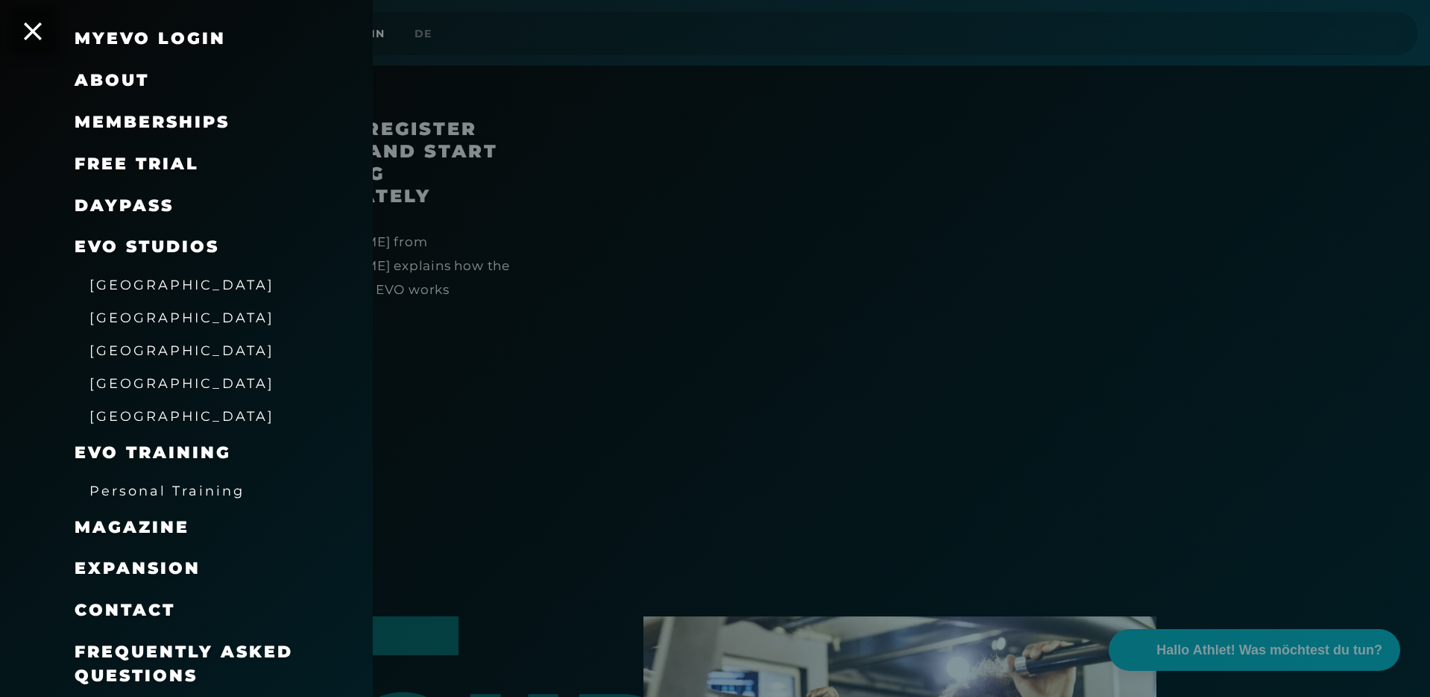
scroll to position [1365, 0]
click at [107, 665] on span "Frequently asked questions" at bounding box center [184, 663] width 218 height 44
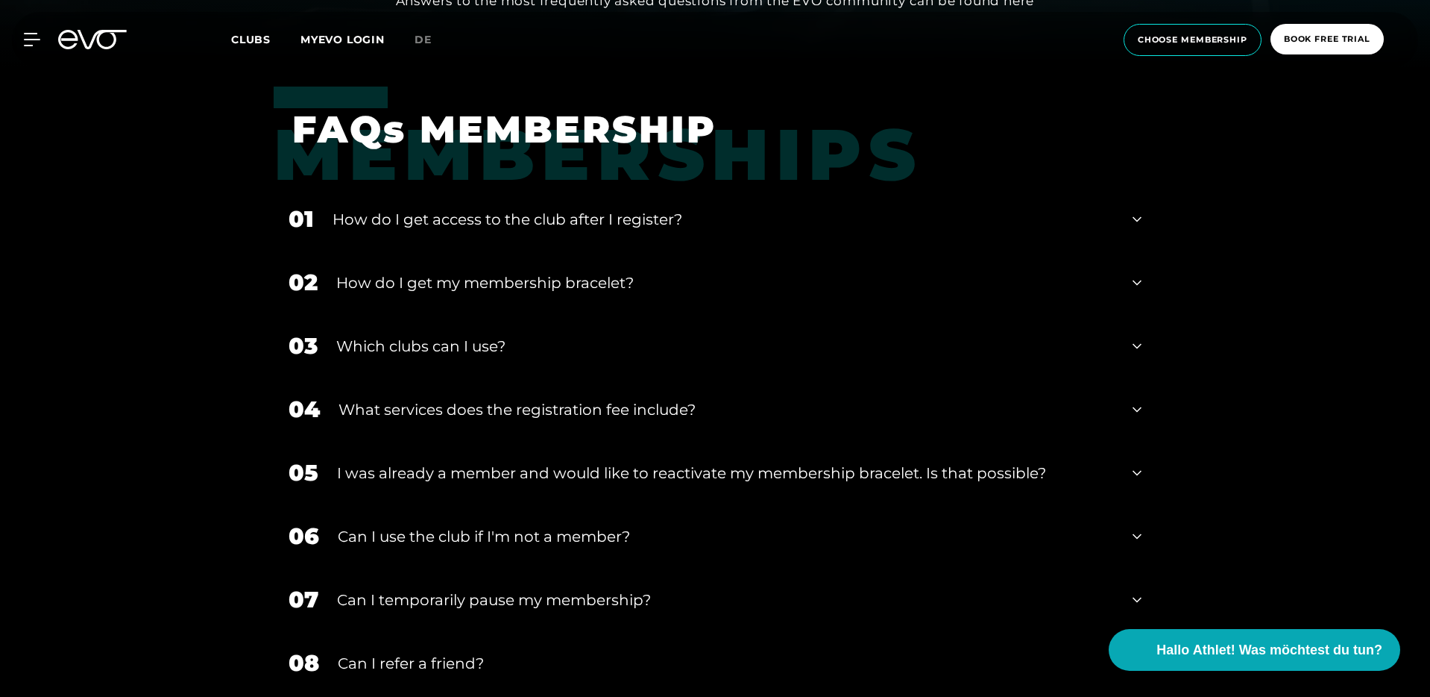
scroll to position [641, 0]
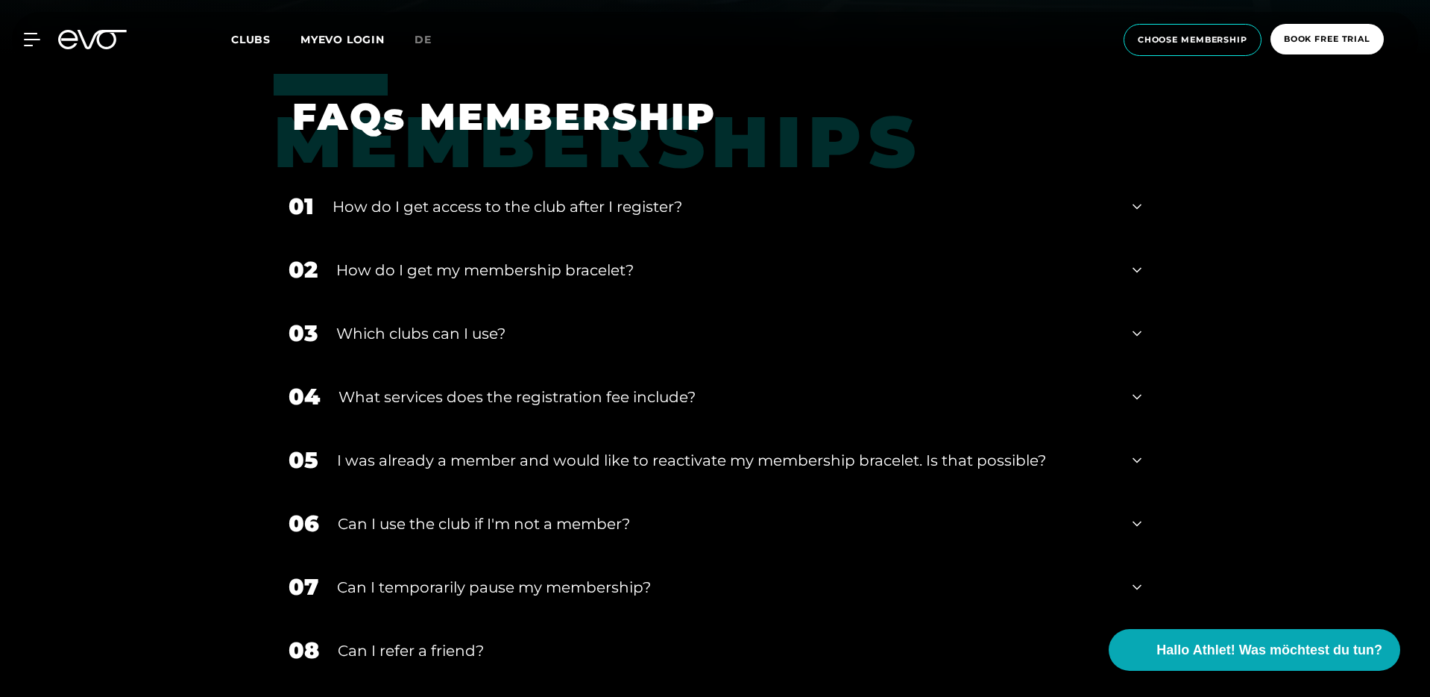
click at [538, 210] on div "How do I get access to the club after I register?" at bounding box center [724, 206] width 782 height 22
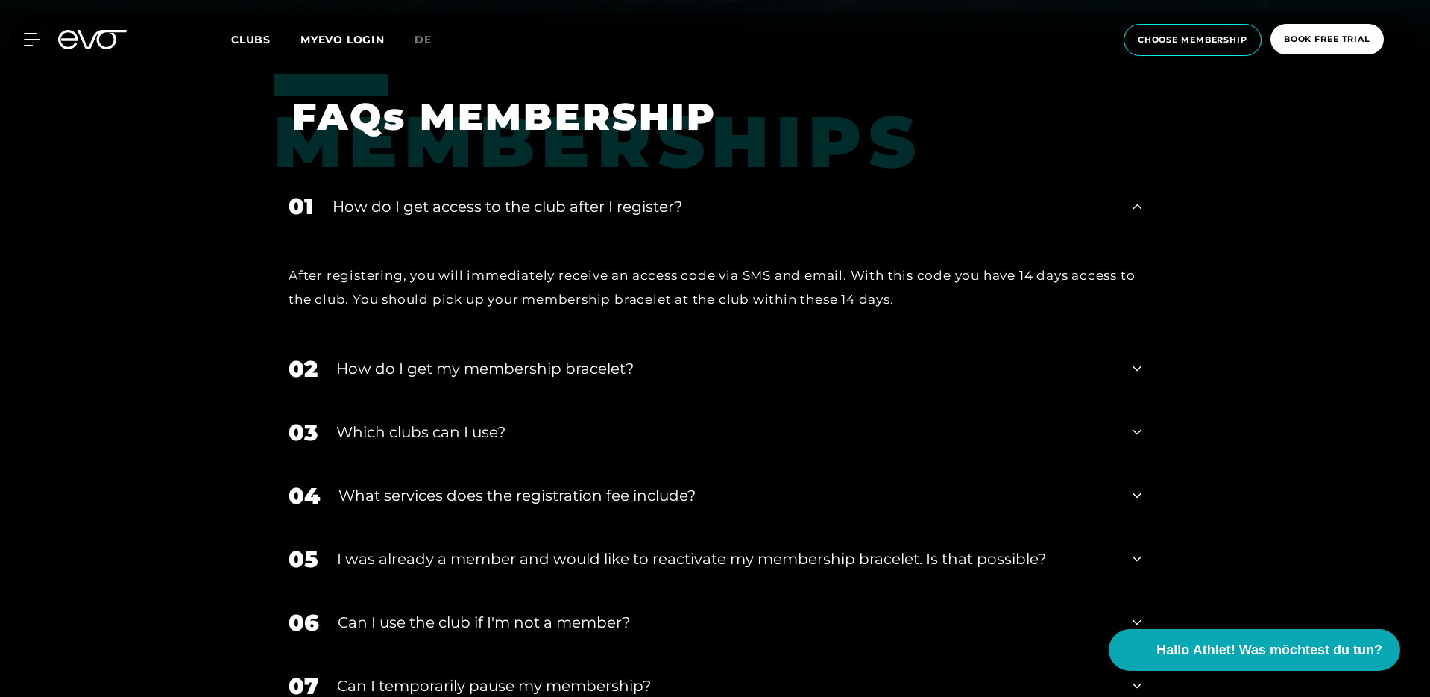
click at [538, 210] on div "How do I get access to the club after I register?" at bounding box center [724, 206] width 782 height 22
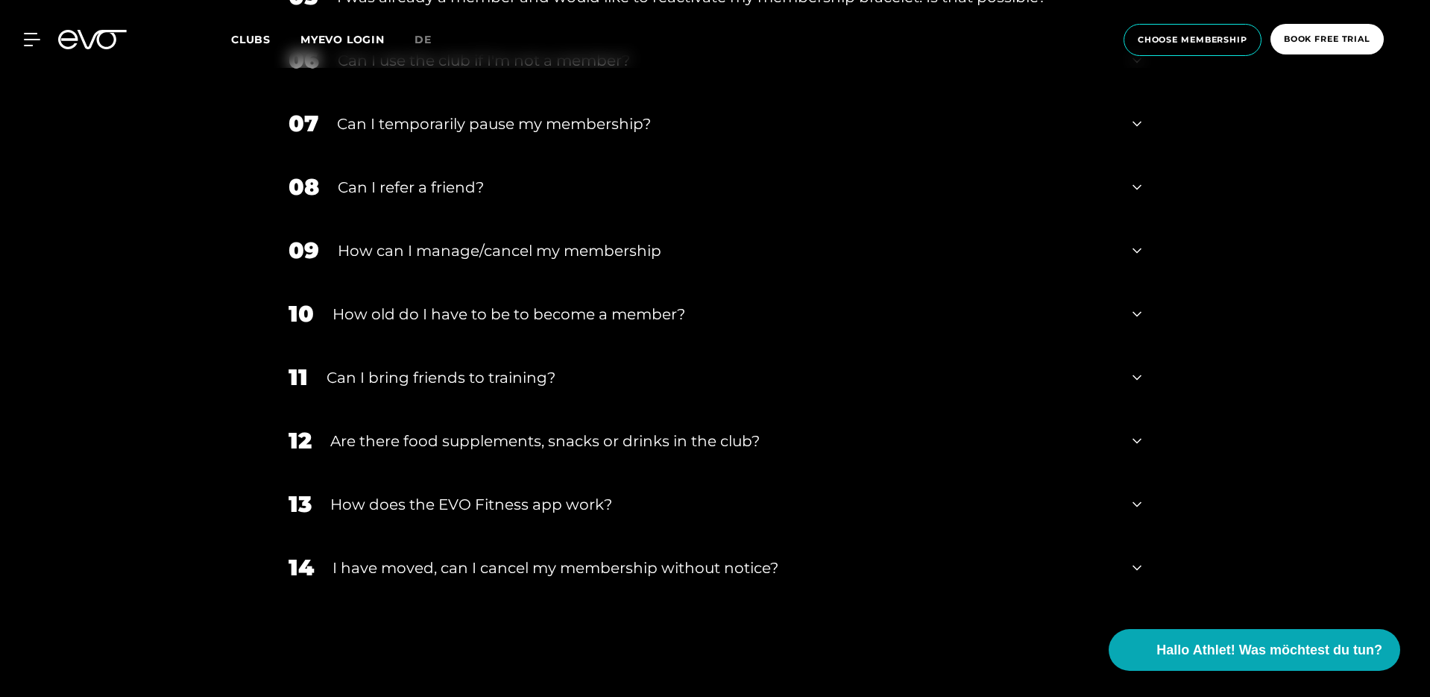
scroll to position [1121, 0]
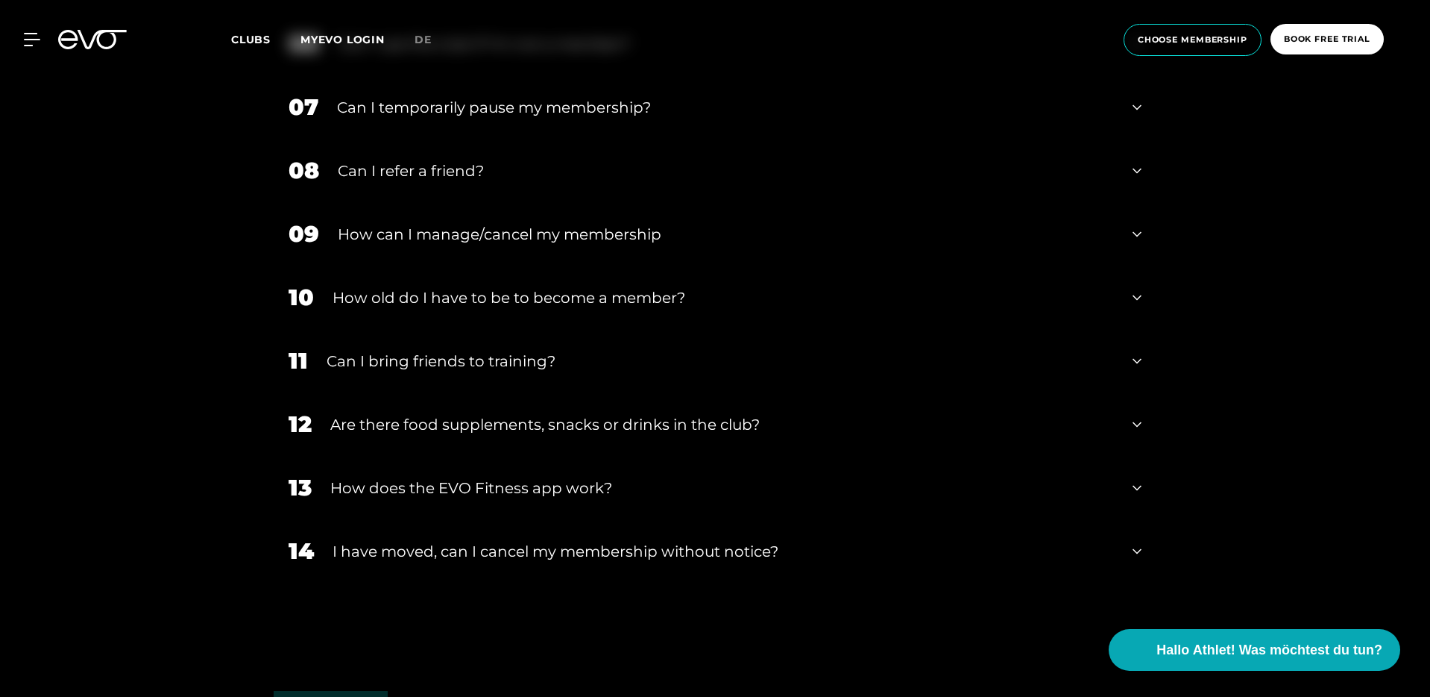
click at [486, 346] on div "11 Can I bring friends to training?" at bounding box center [715, 360] width 883 height 63
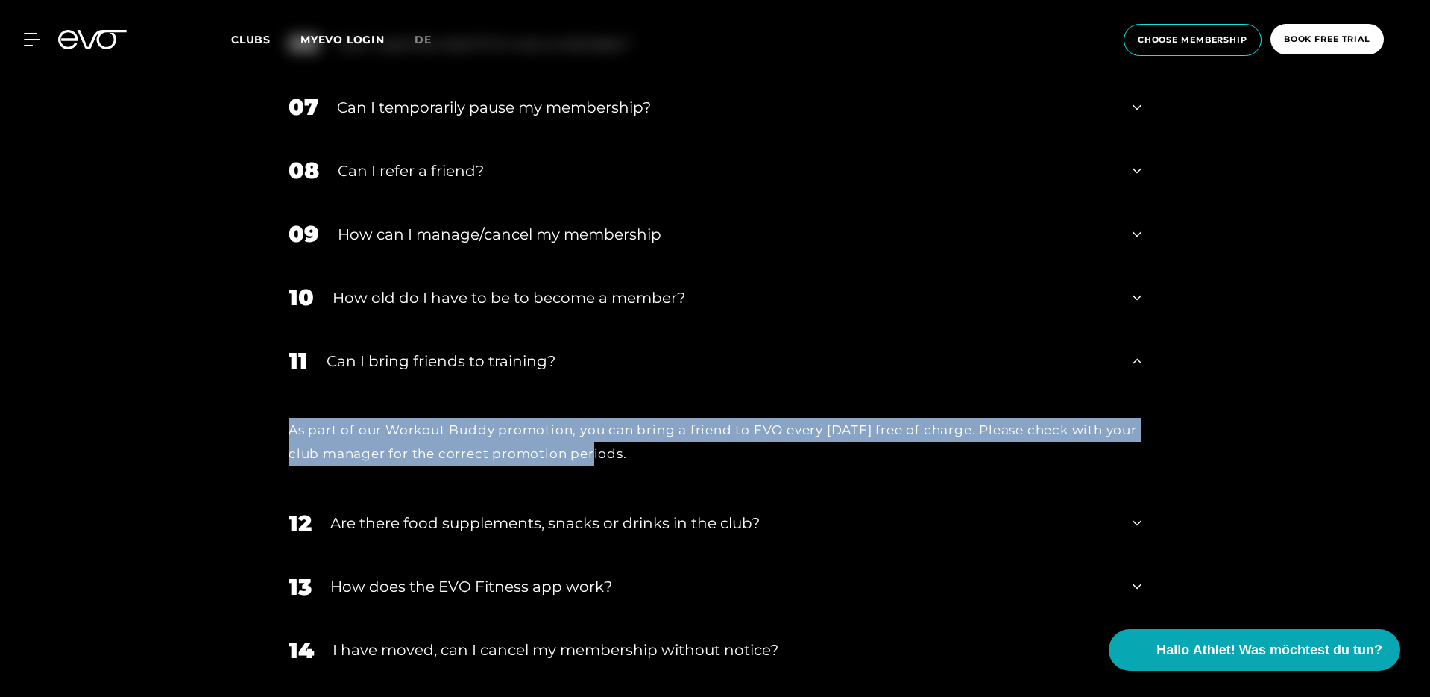
drag, startPoint x: 287, startPoint y: 433, endPoint x: 590, endPoint y: 465, distance: 304.5
click at [590, 465] on div "As part of our Workout Buddy promotion, you can bring a friend to EVO every [DA…" at bounding box center [715, 441] width 883 height 99
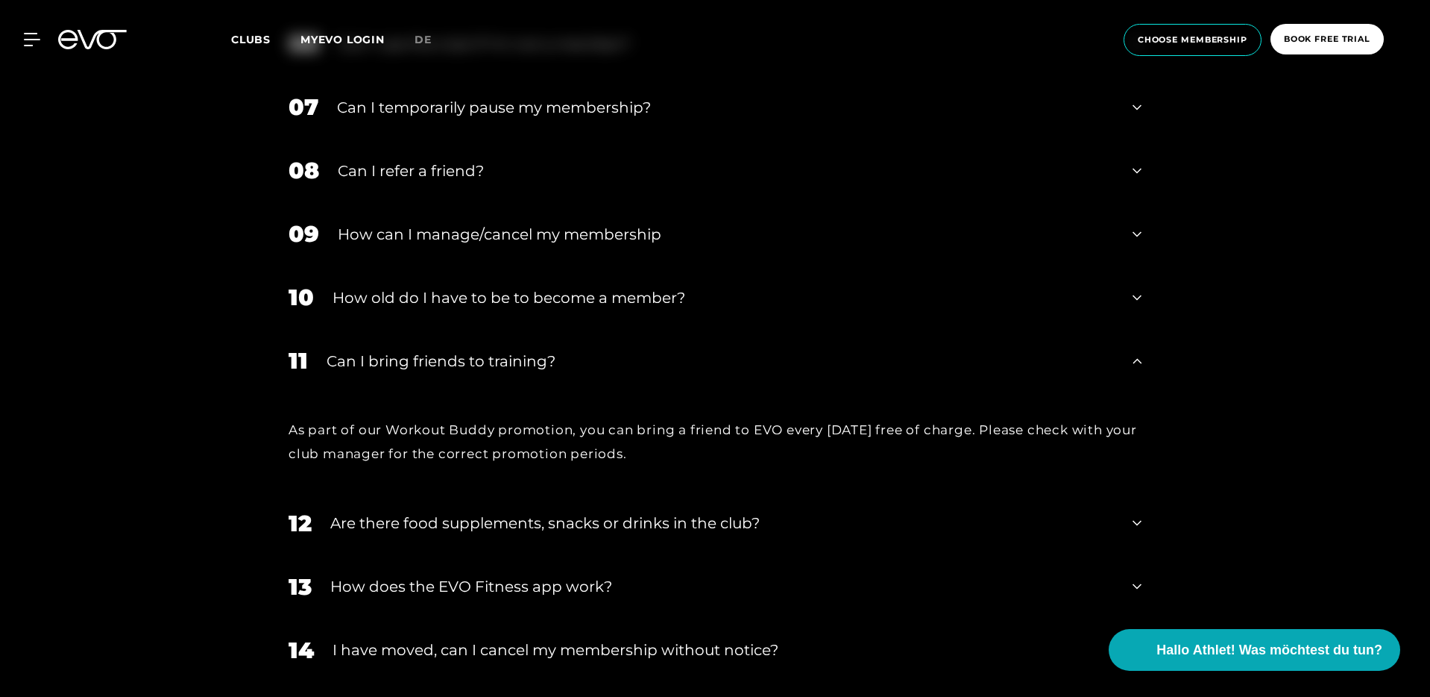
click at [651, 460] on div "As part of our Workout Buddy promotion, you can bring a friend to EVO every [DA…" at bounding box center [715, 442] width 853 height 48
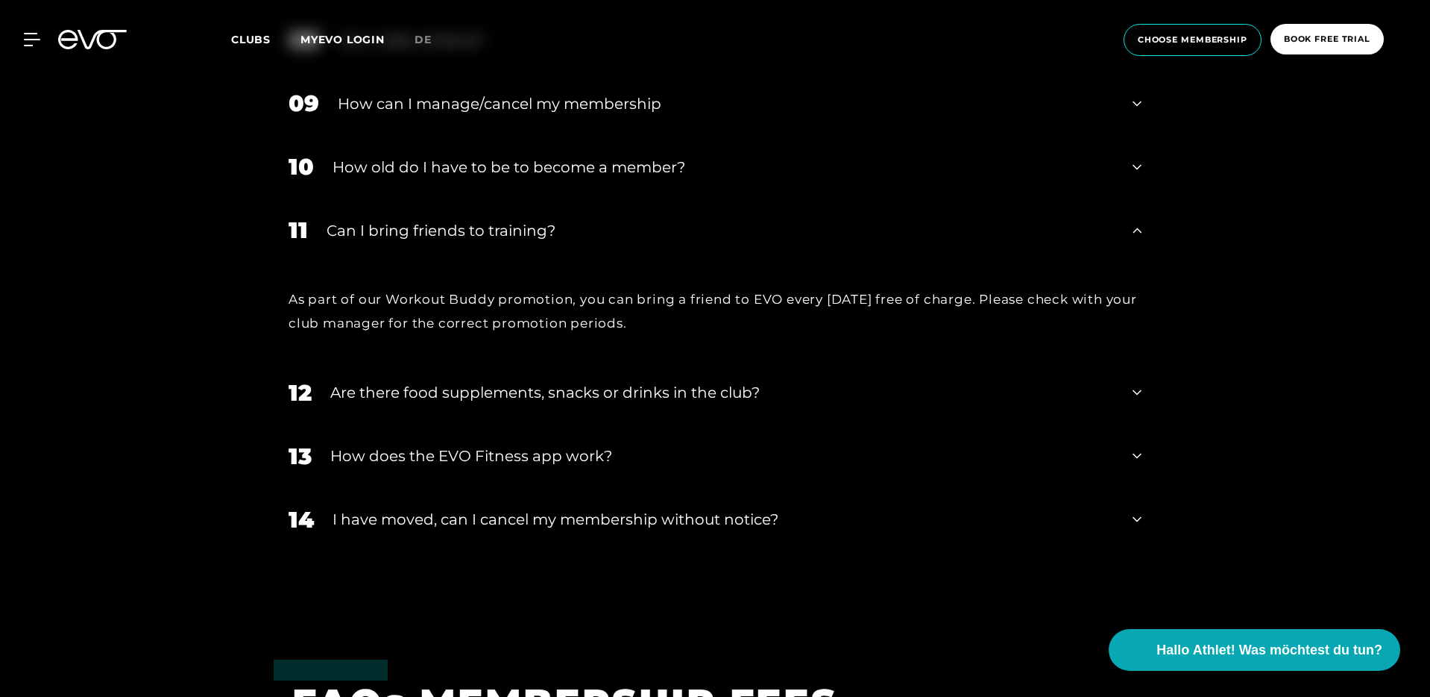
scroll to position [1269, 0]
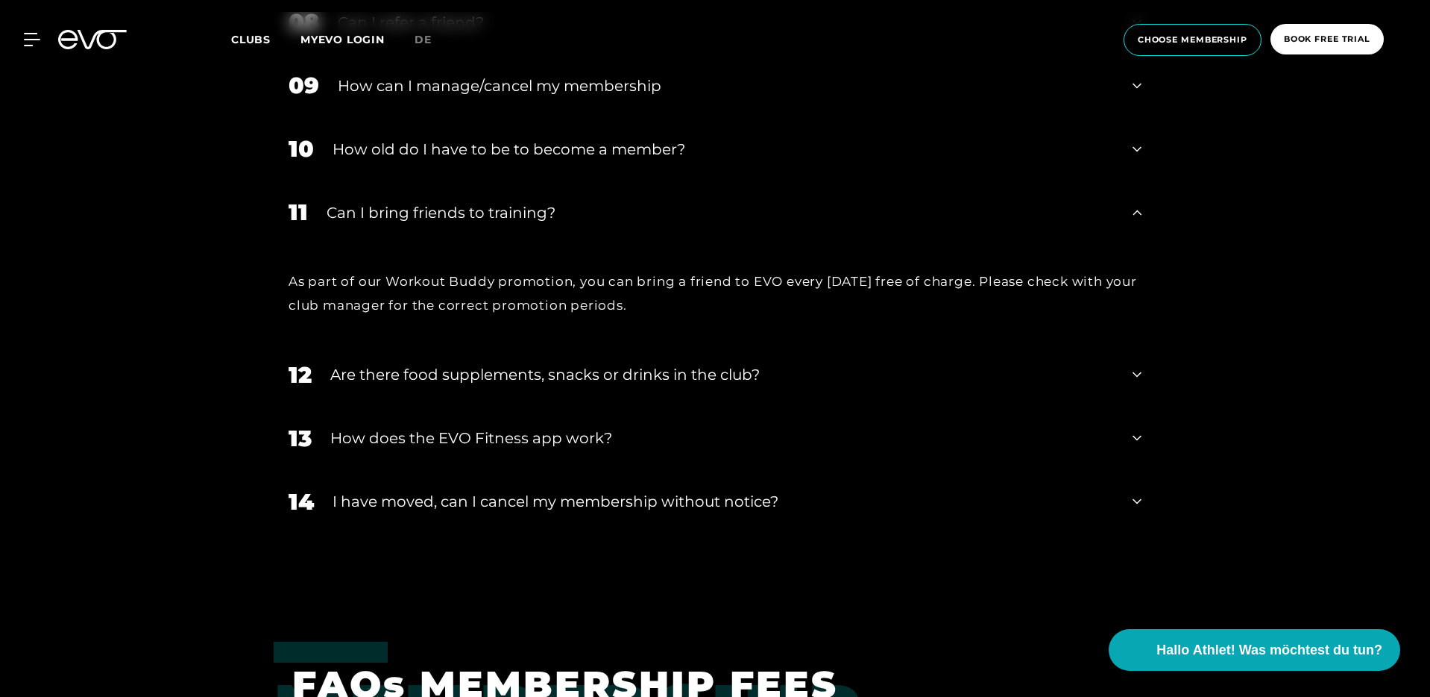
click at [688, 359] on div "12 Are there food supplements, snacks or drinks in the club?" at bounding box center [715, 374] width 883 height 63
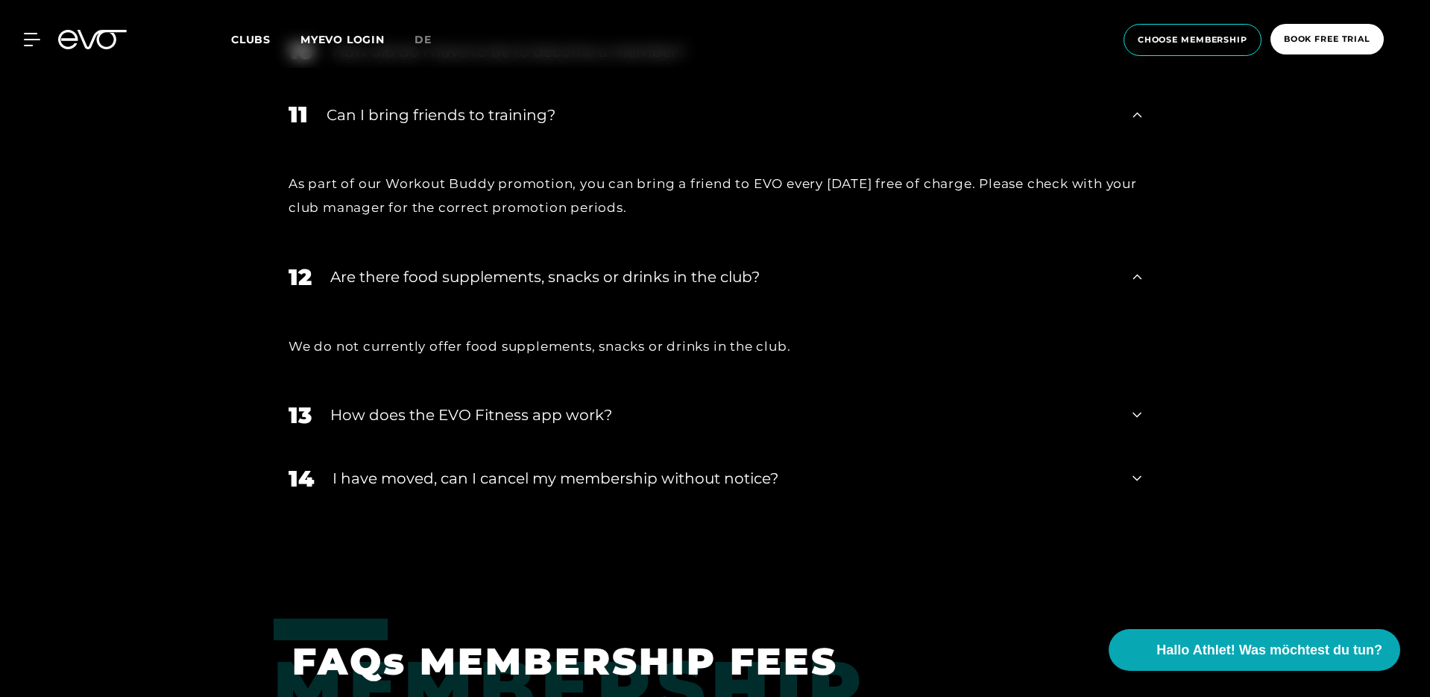
scroll to position [1368, 0]
click at [453, 479] on div "I have moved, can I cancel my membership without notice?" at bounding box center [724, 477] width 782 height 22
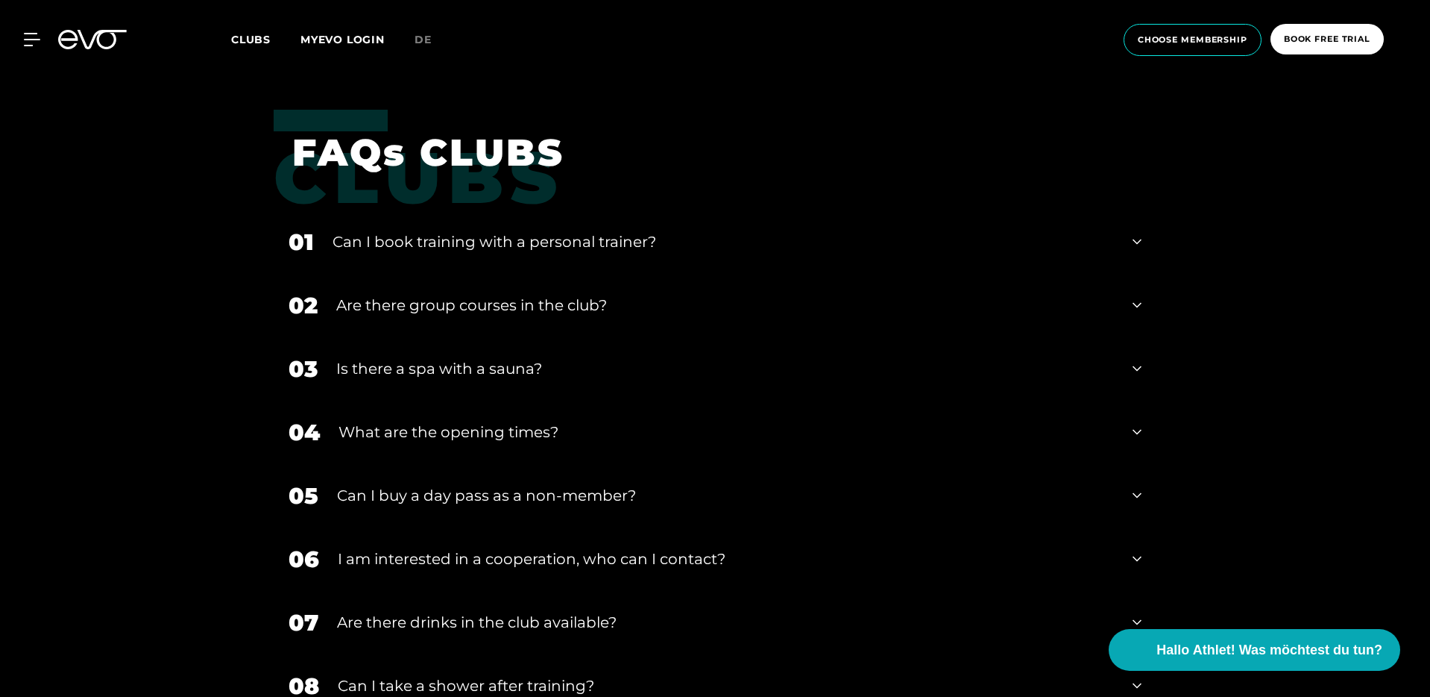
scroll to position [2538, 0]
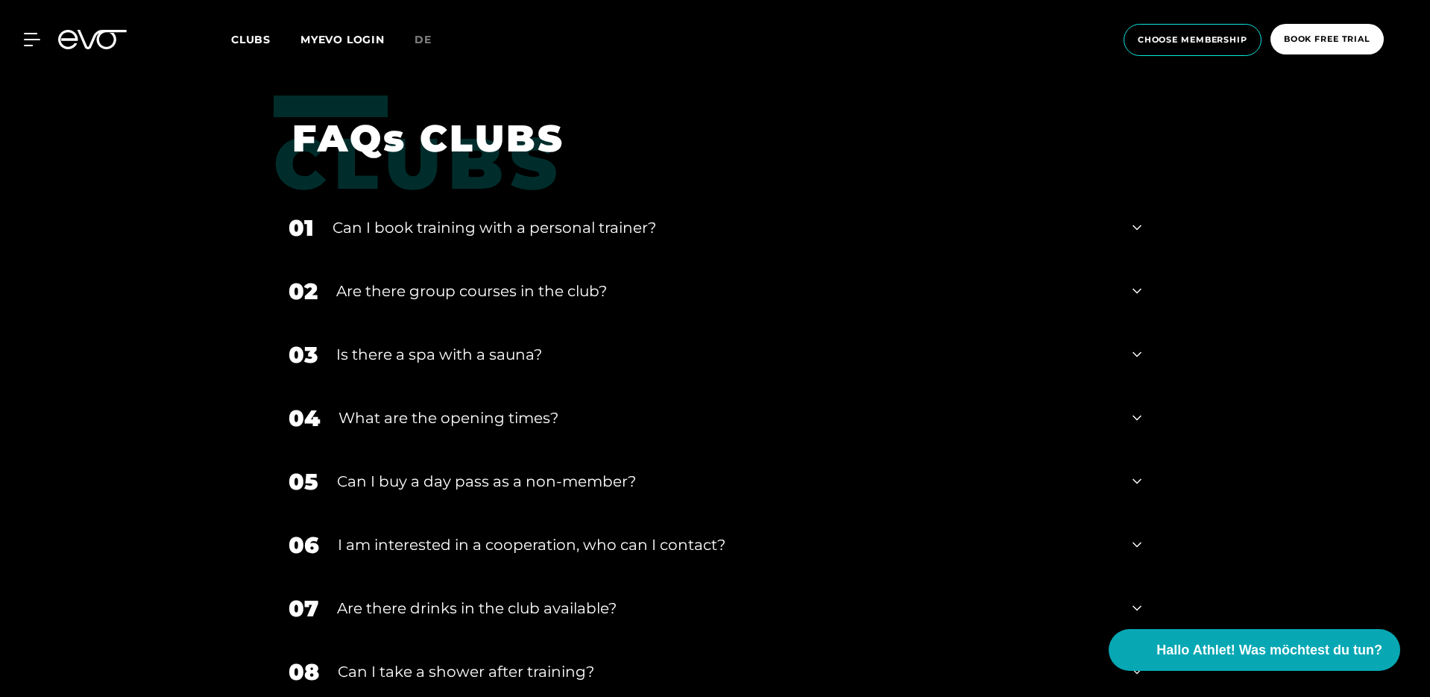
click at [522, 292] on div "Are there group courses in the club?" at bounding box center [725, 291] width 778 height 22
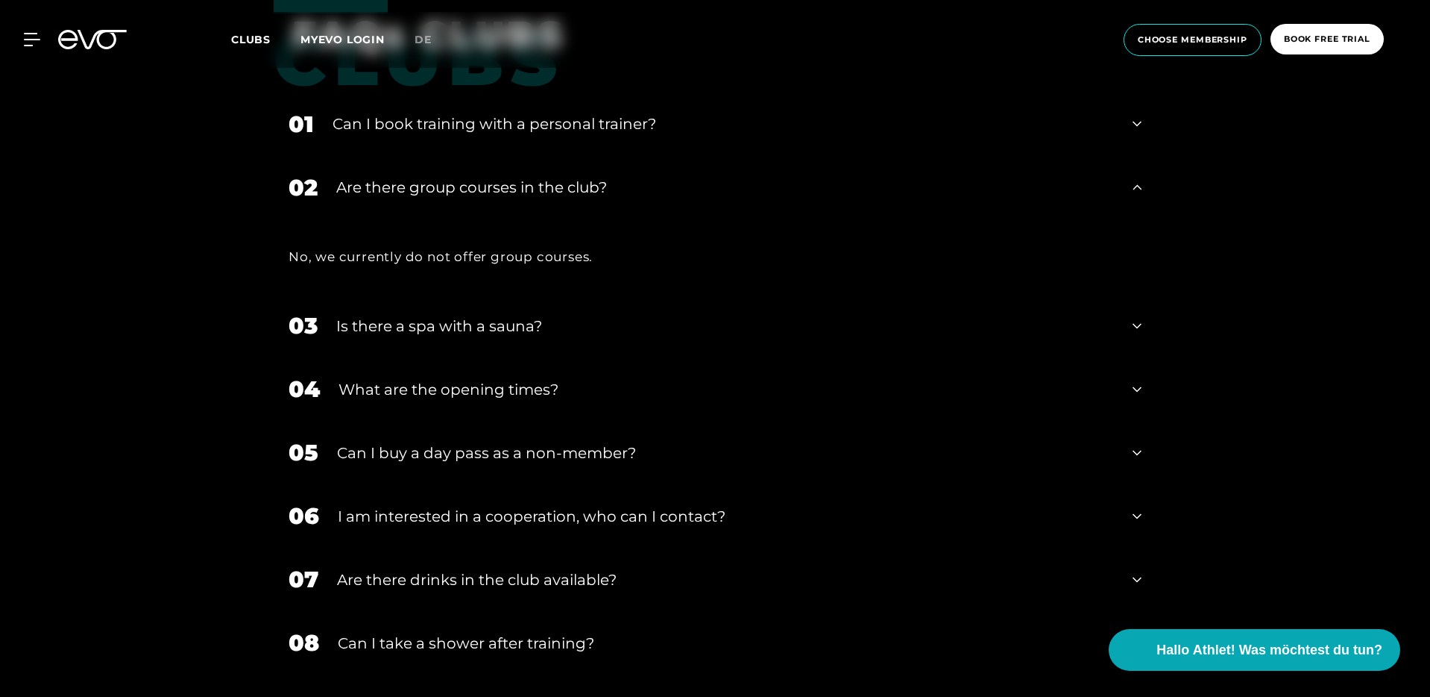
scroll to position [2643, 0]
click at [507, 323] on div "Is there a spa with a sauna?" at bounding box center [725, 325] width 778 height 22
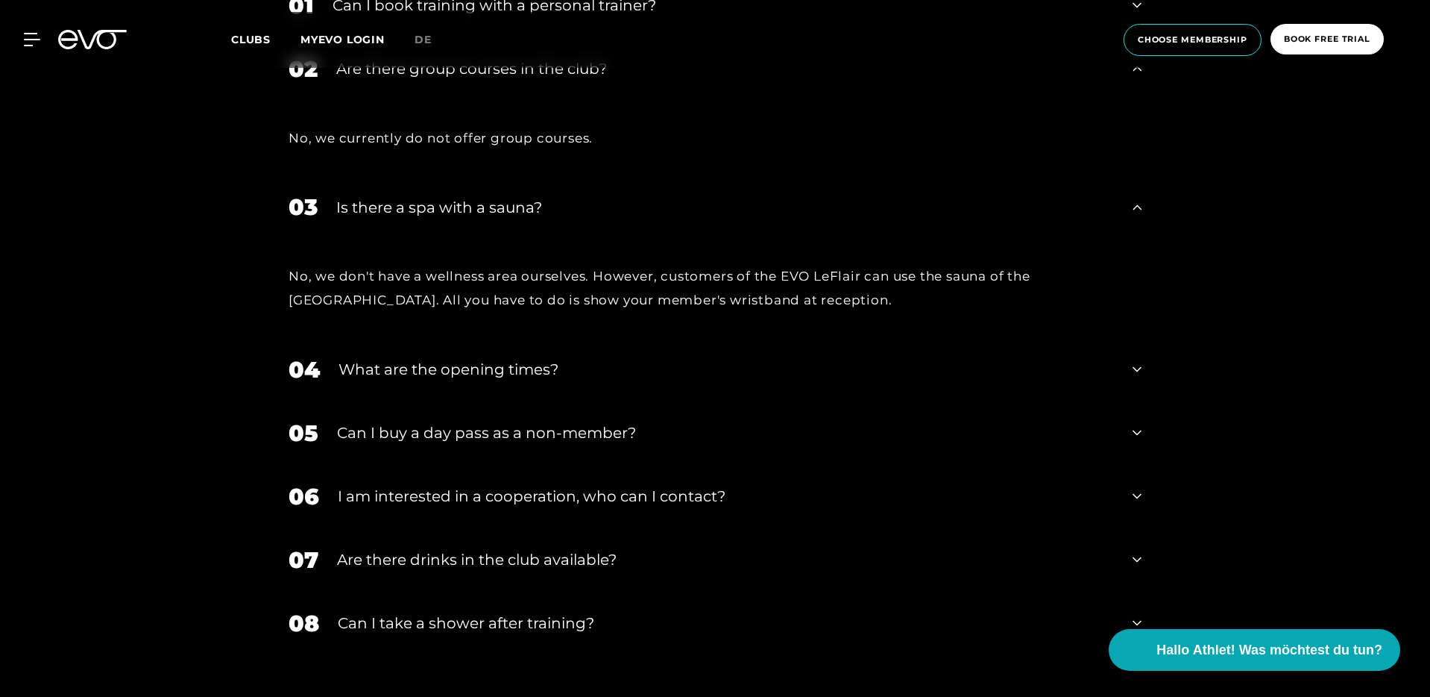
scroll to position [2766, 0]
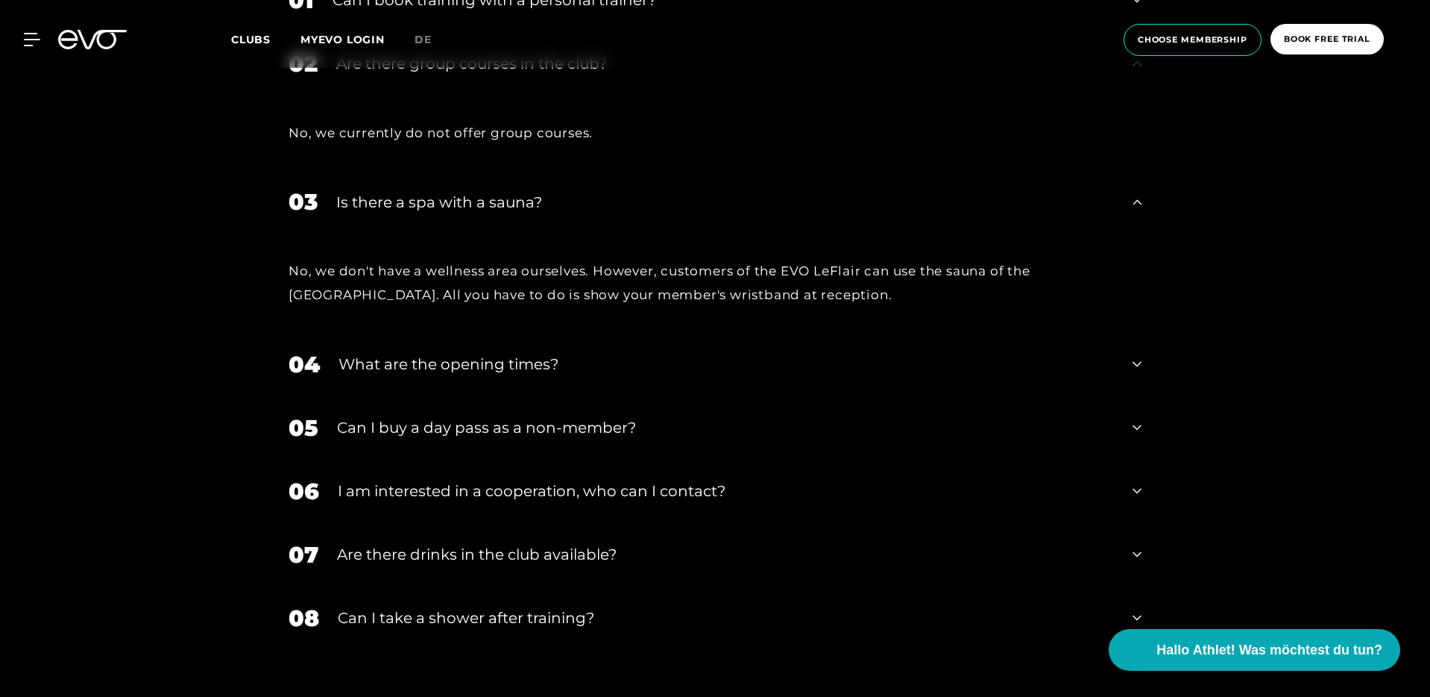
click at [495, 356] on div "What are the opening times?" at bounding box center [727, 364] width 776 height 22
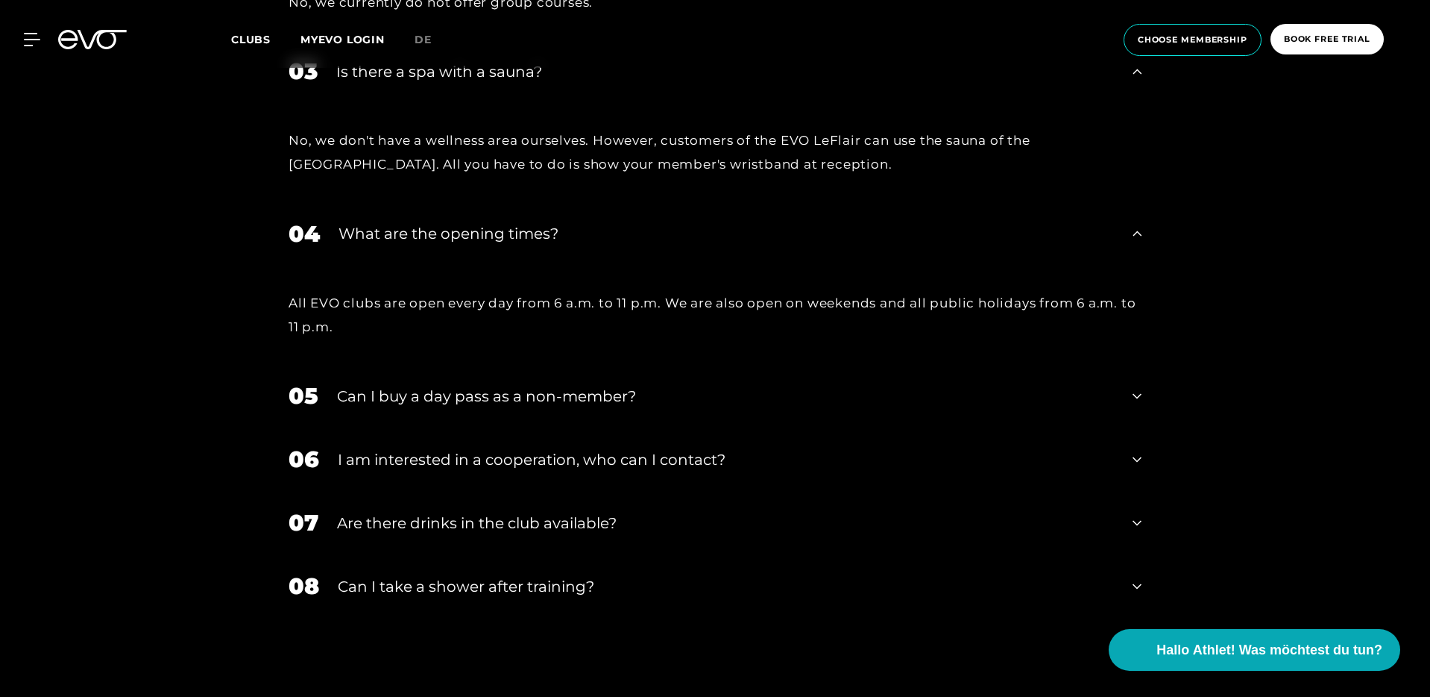
scroll to position [2899, 0]
click at [472, 521] on div "Are there drinks in the club available?" at bounding box center [725, 520] width 777 height 22
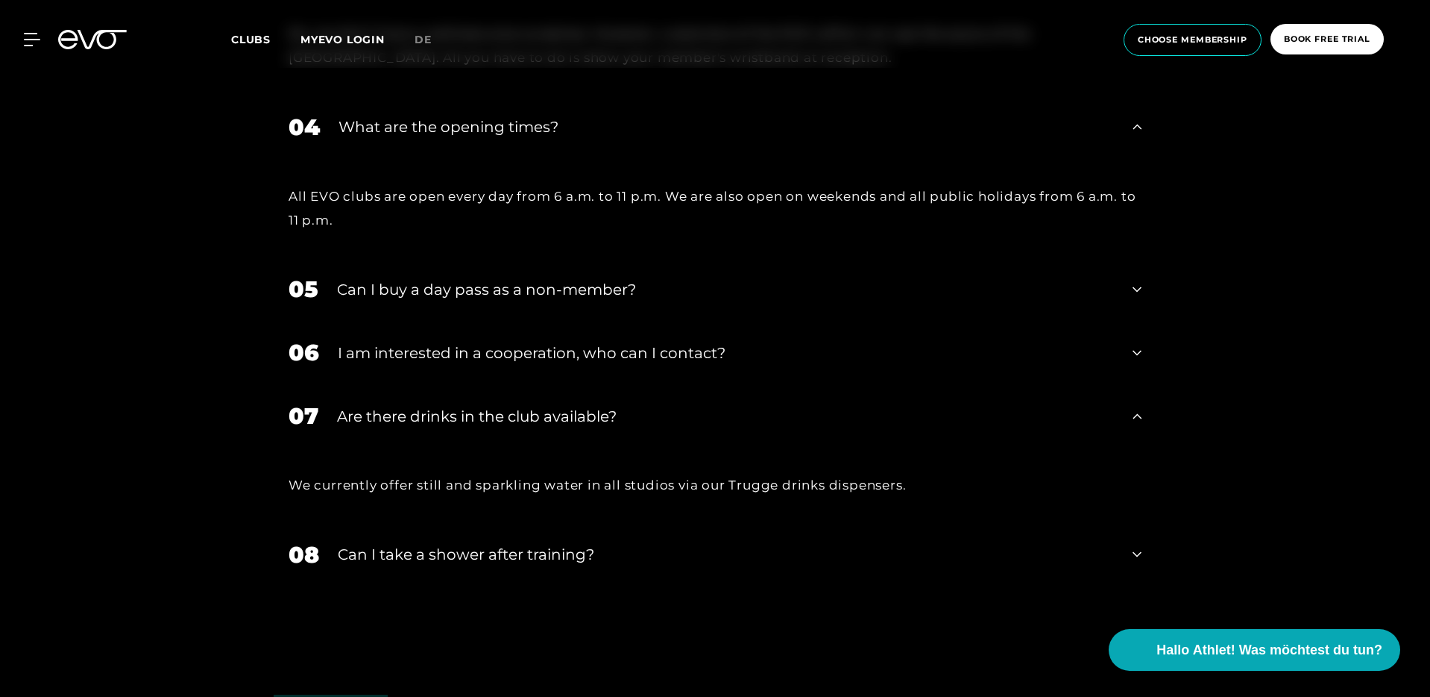
scroll to position [3008, 0]
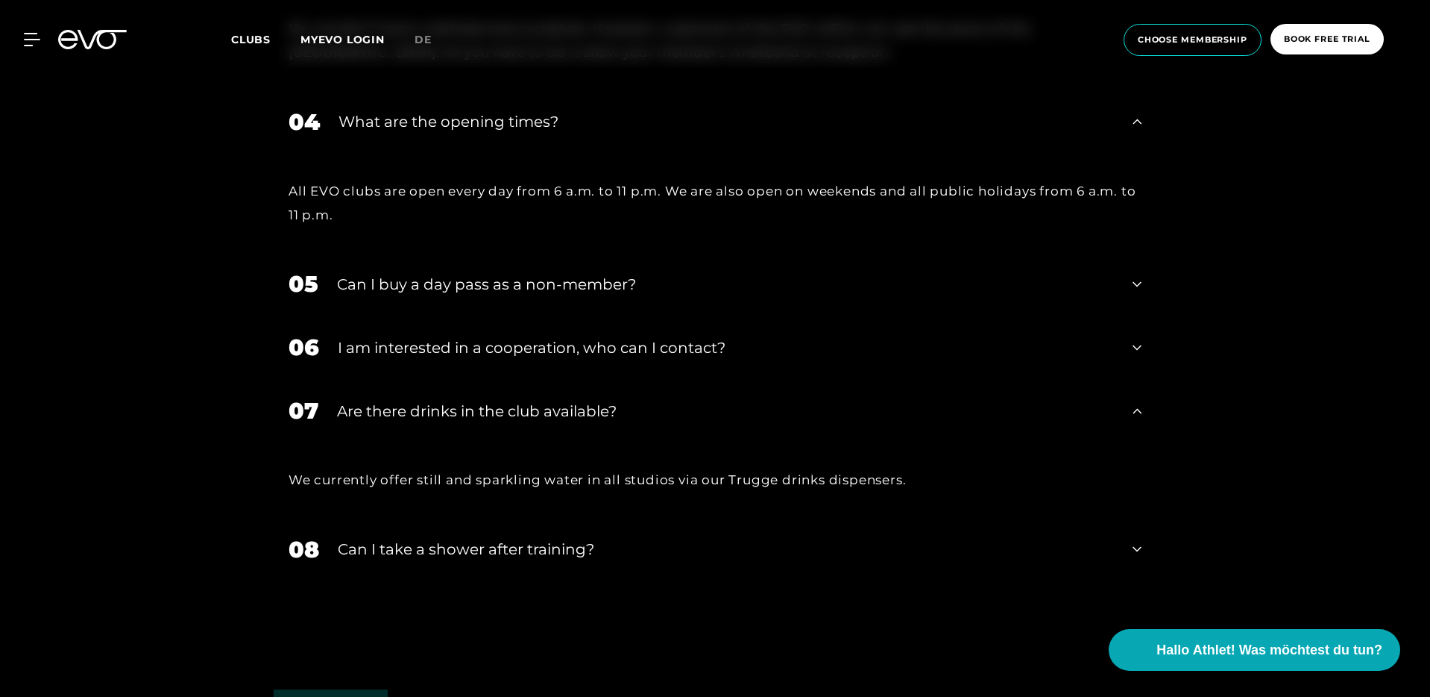
click at [465, 548] on div "Can I take a shower after training?" at bounding box center [726, 549] width 776 height 22
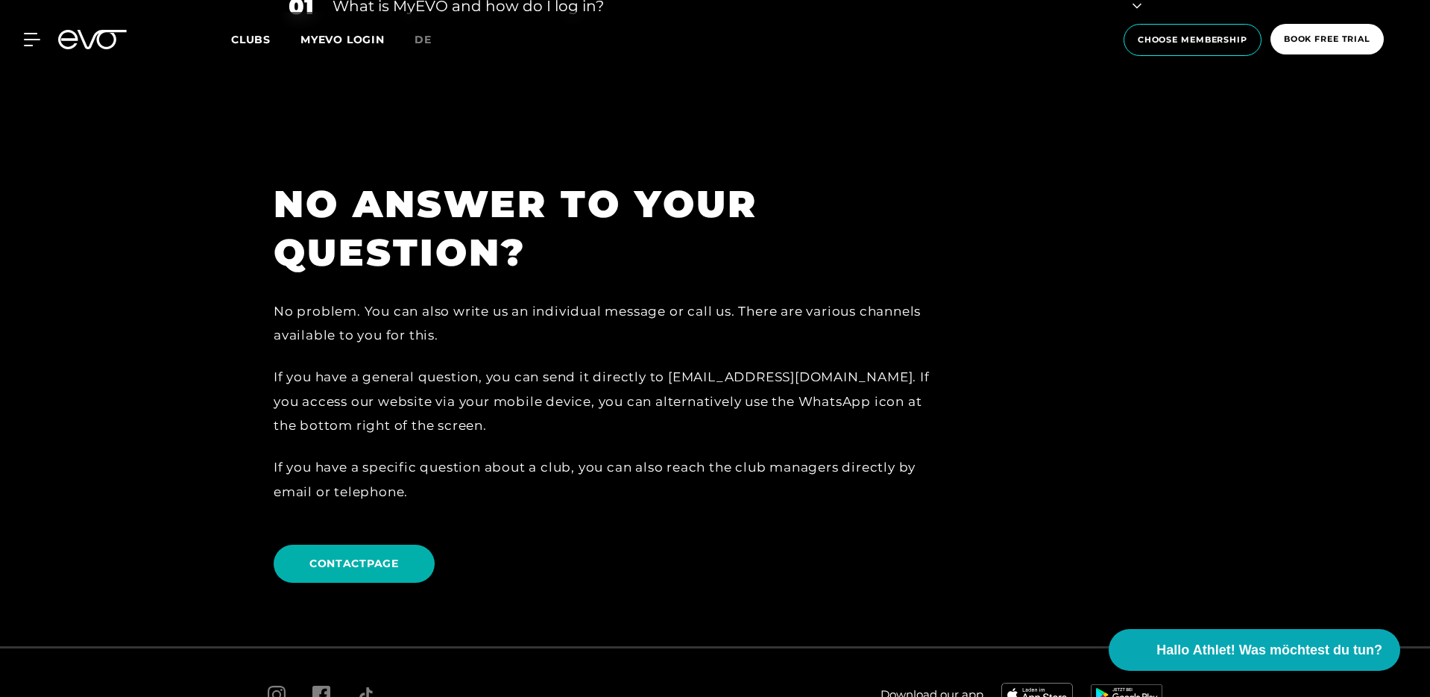
scroll to position [4007, 0]
